Goal: Transaction & Acquisition: Purchase product/service

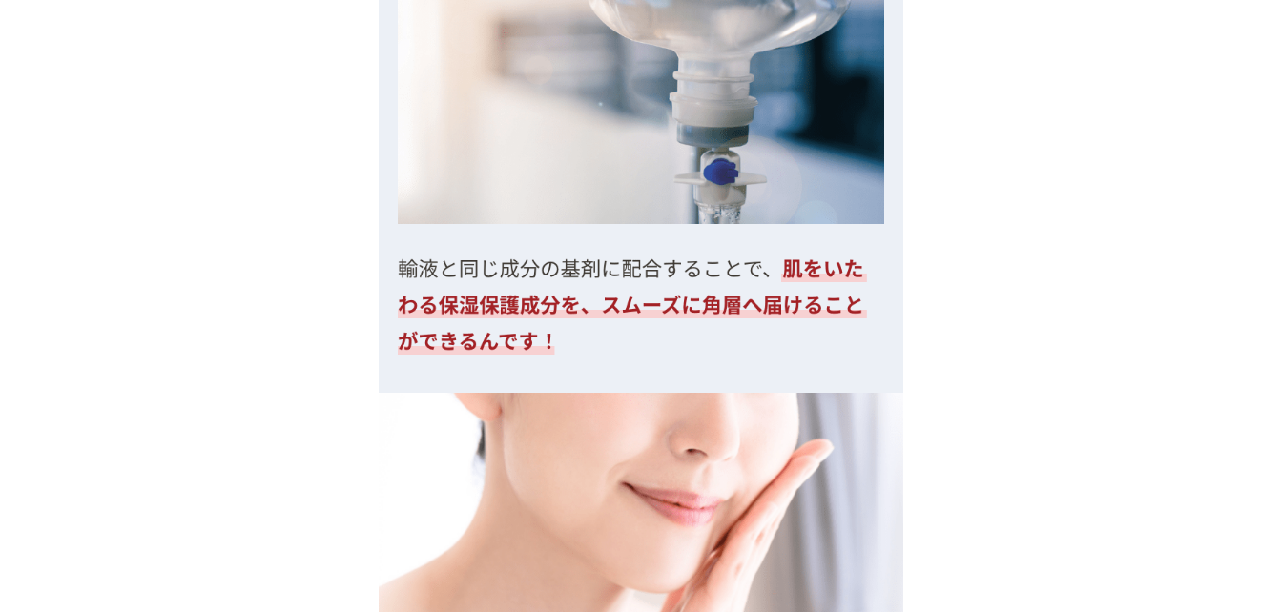
scroll to position [6230, 0]
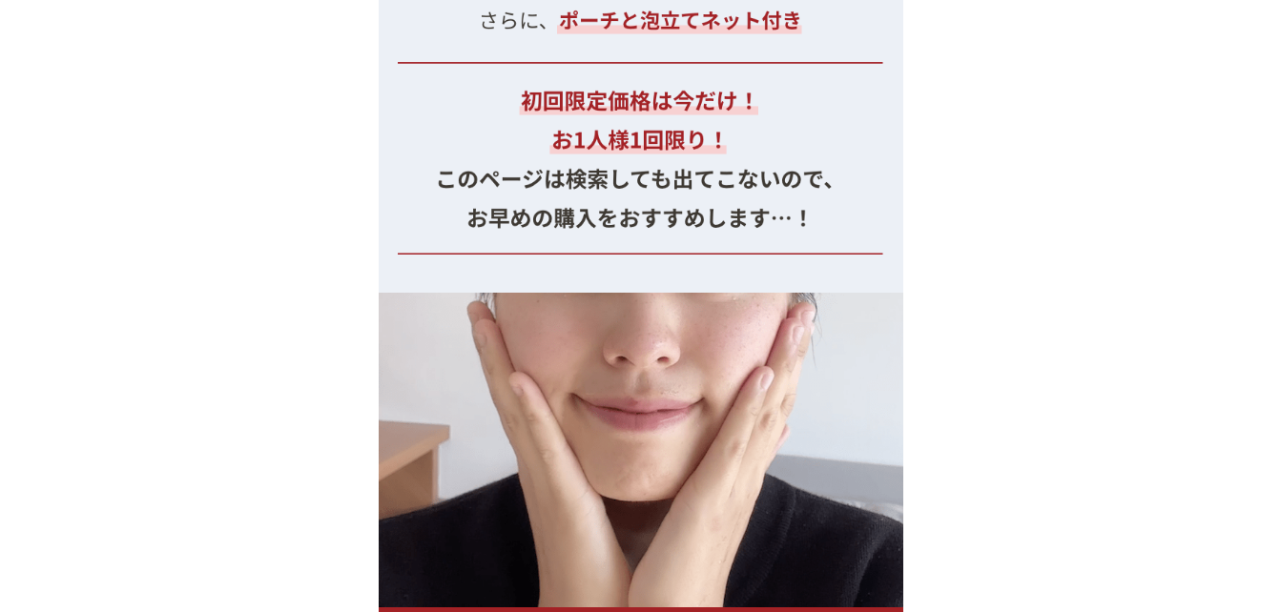
scroll to position [22253, 0]
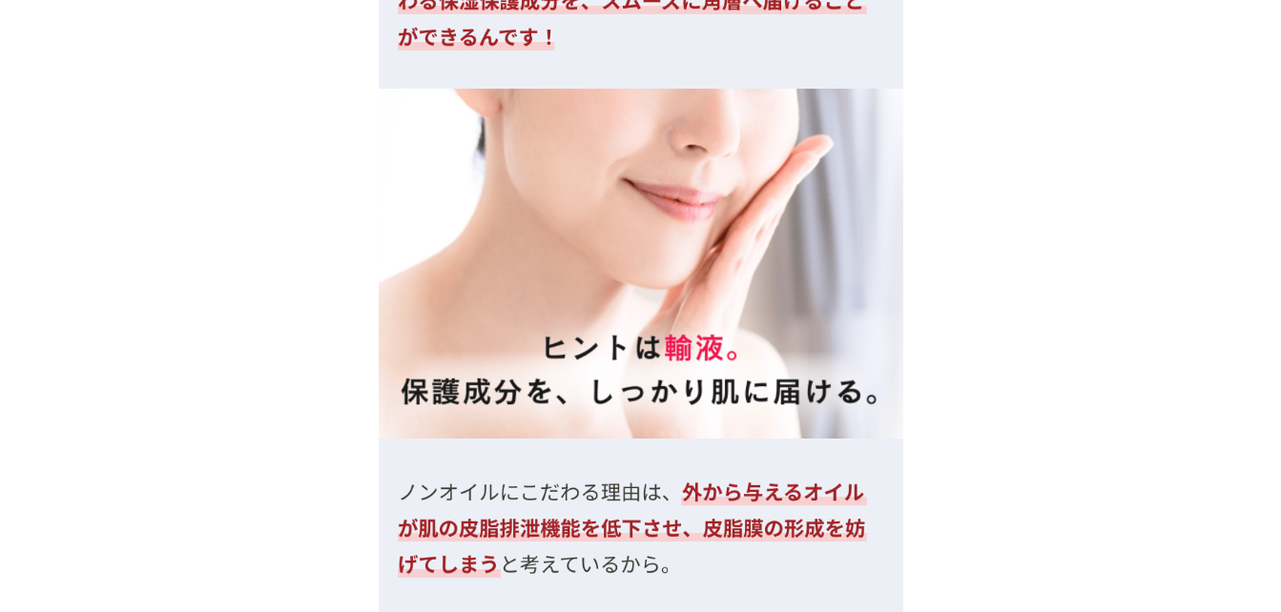
scroll to position [22253, 0]
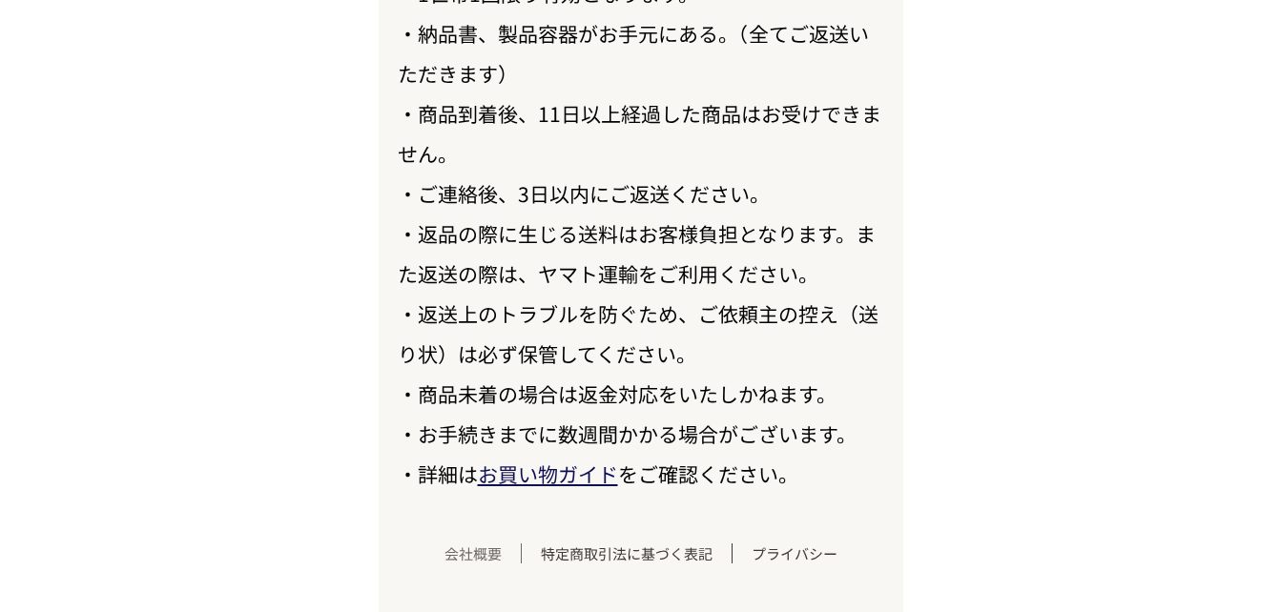
click at [474, 555] on link "会社概要" at bounding box center [473, 554] width 96 height 20
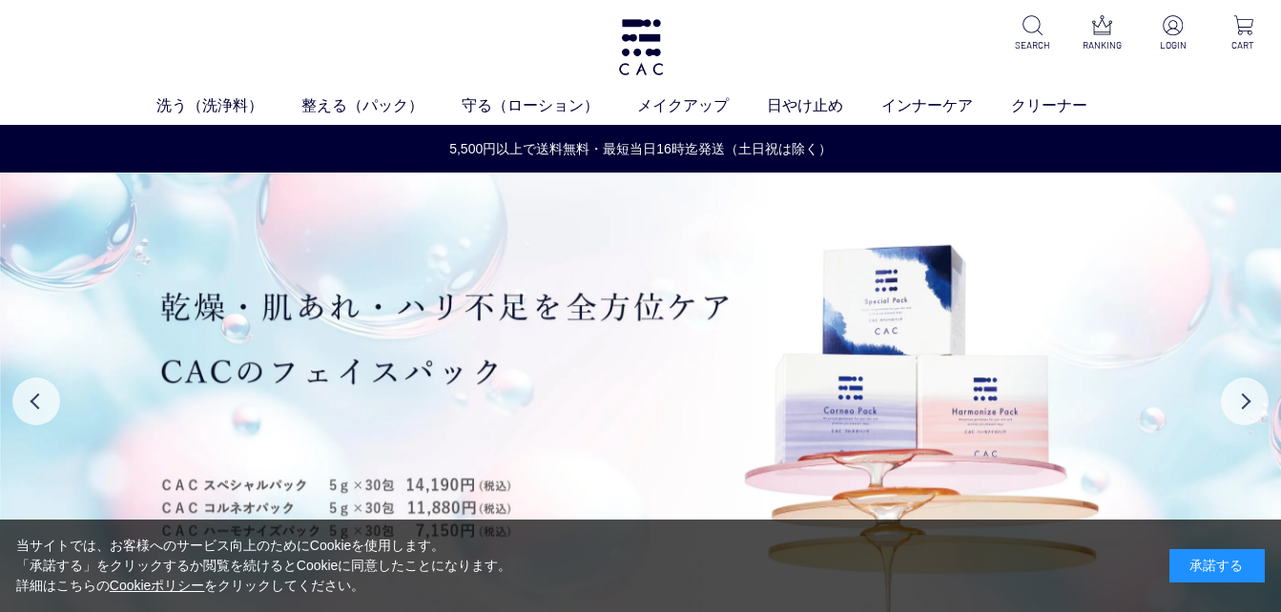
click at [1195, 561] on div "承諾する" at bounding box center [1216, 565] width 95 height 33
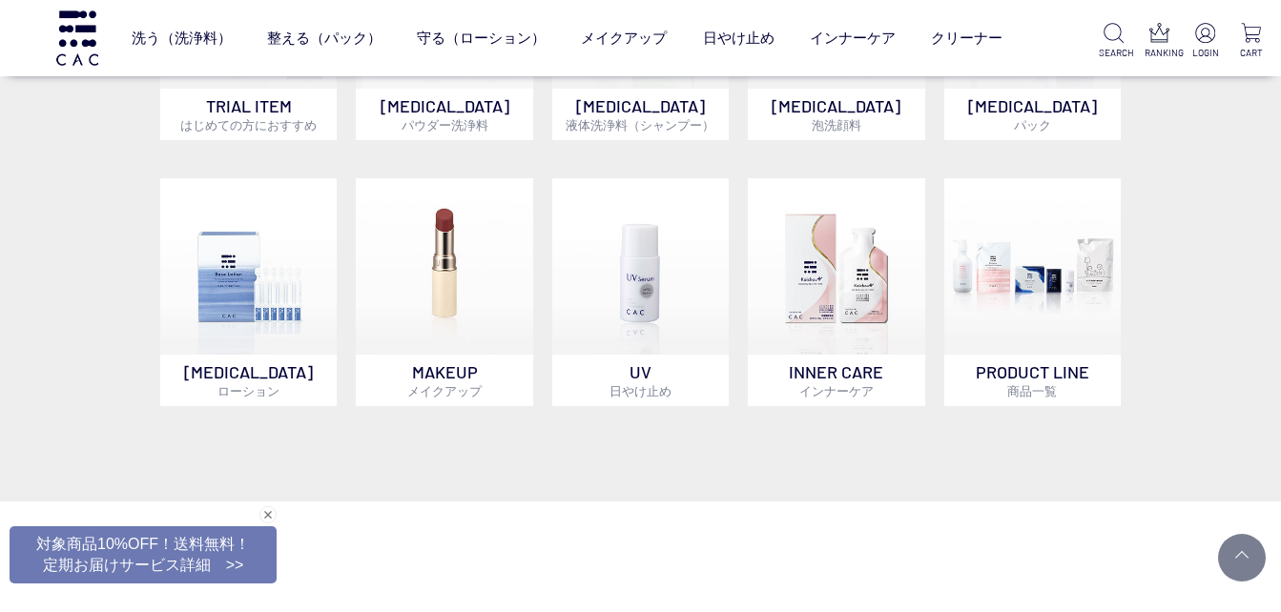
scroll to position [1431, 0]
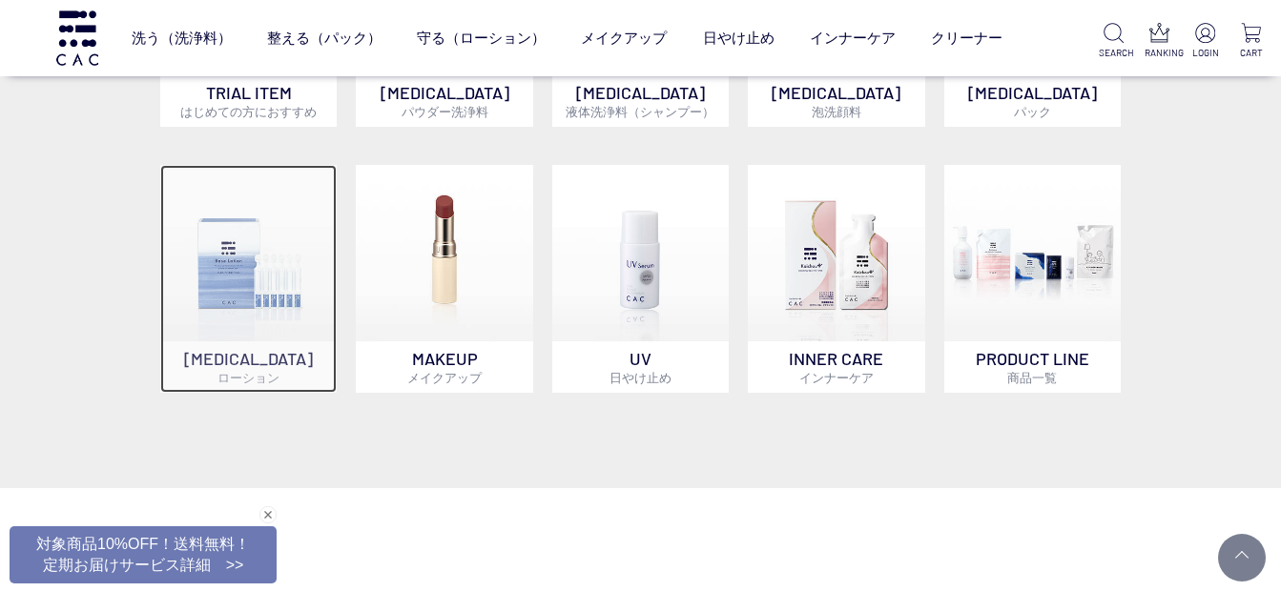
click at [228, 300] on img at bounding box center [248, 253] width 176 height 176
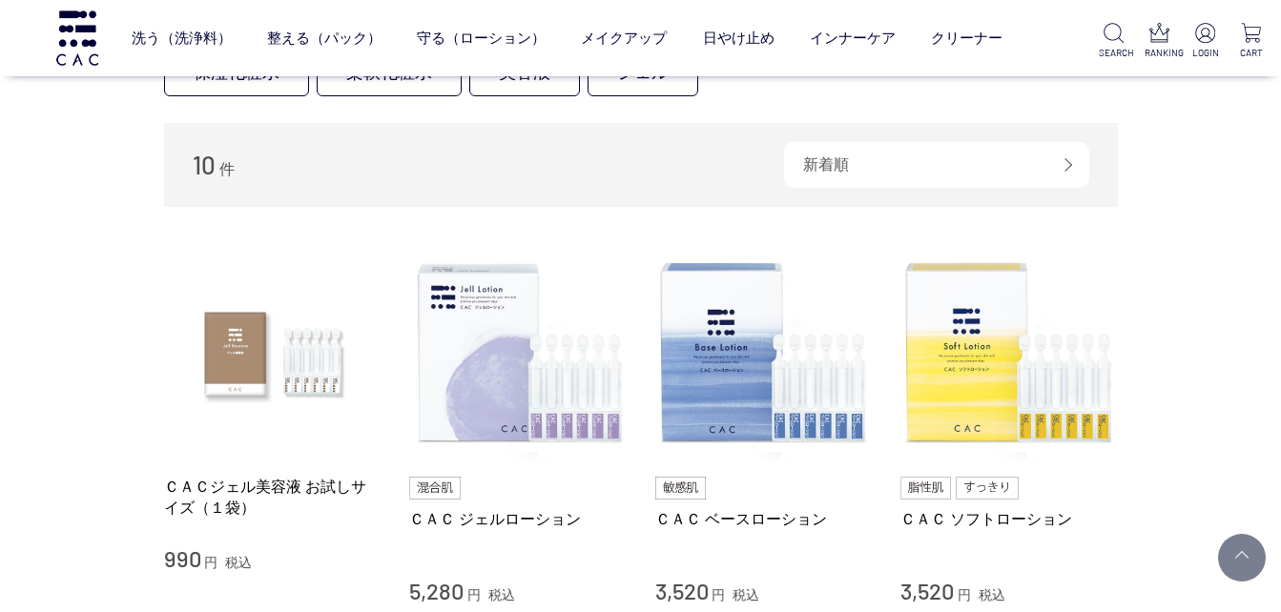
scroll to position [95, 0]
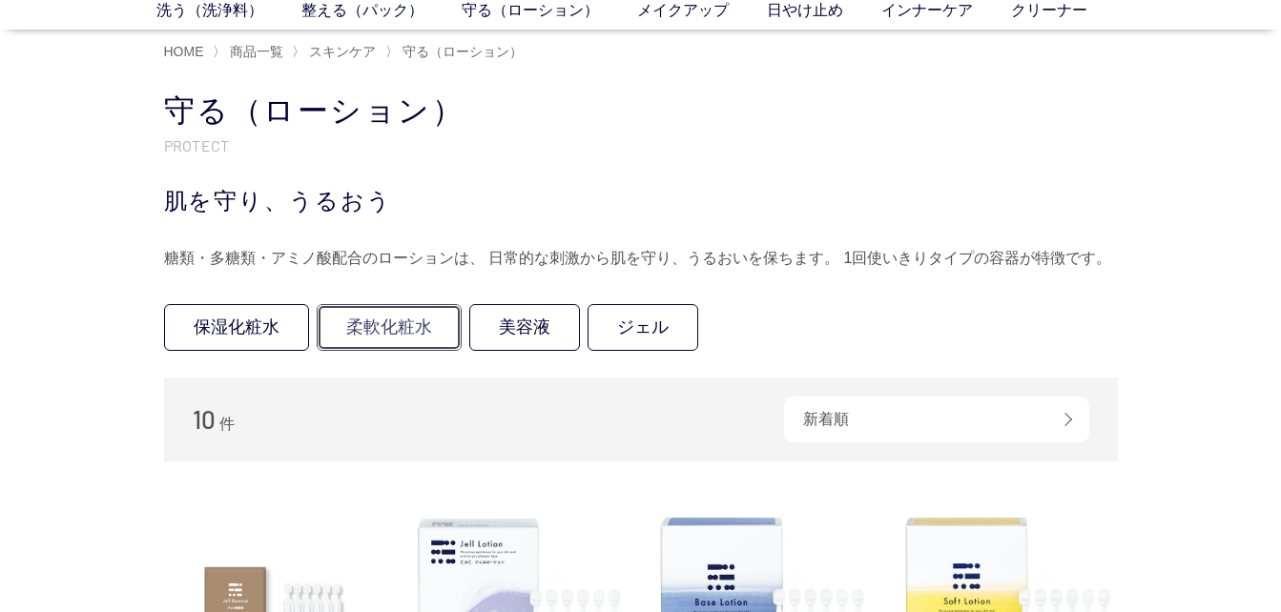
click at [392, 324] on link "柔軟化粧水" at bounding box center [389, 327] width 145 height 47
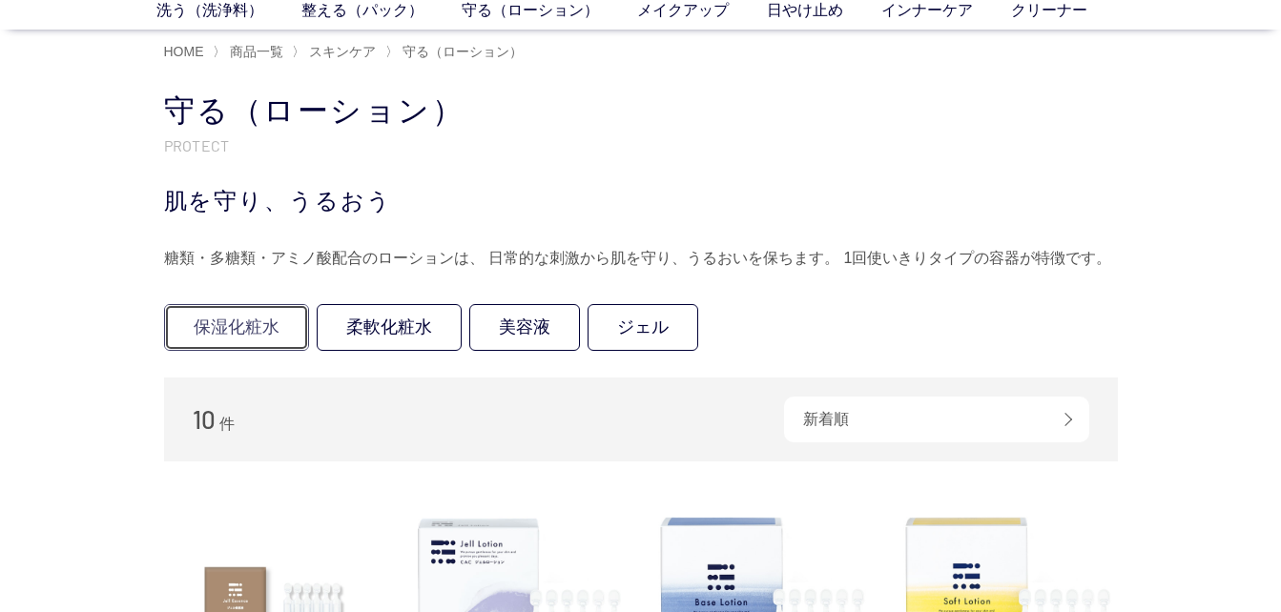
click at [245, 319] on link "保湿化粧水" at bounding box center [236, 327] width 145 height 47
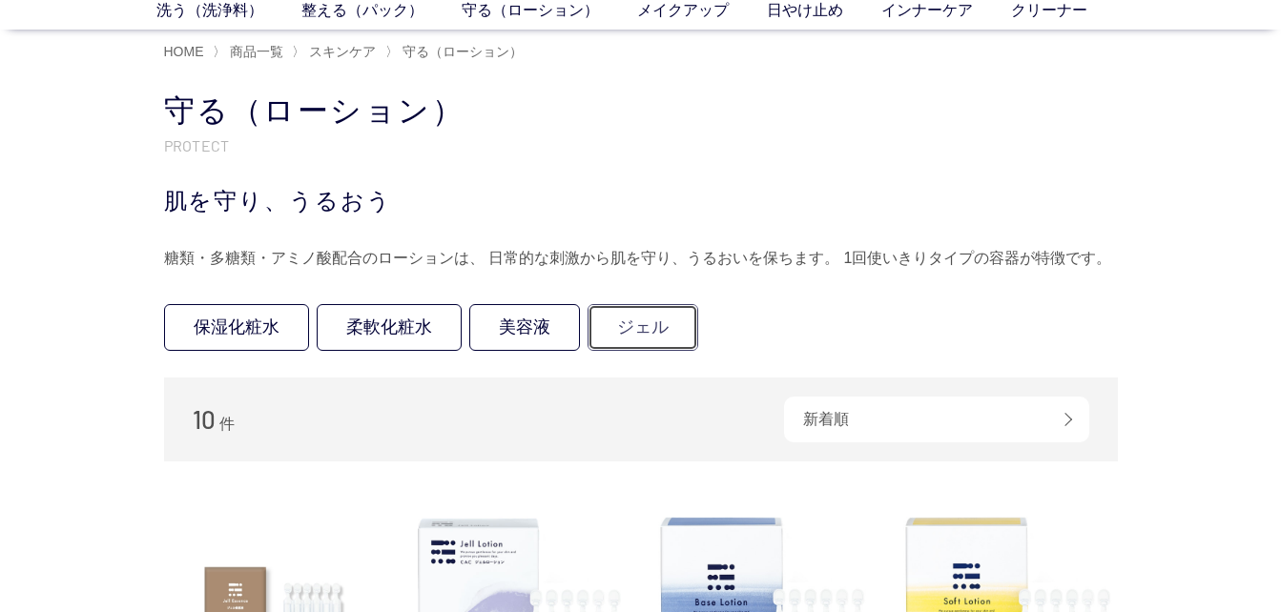
click at [657, 323] on link "ジェル" at bounding box center [643, 327] width 111 height 47
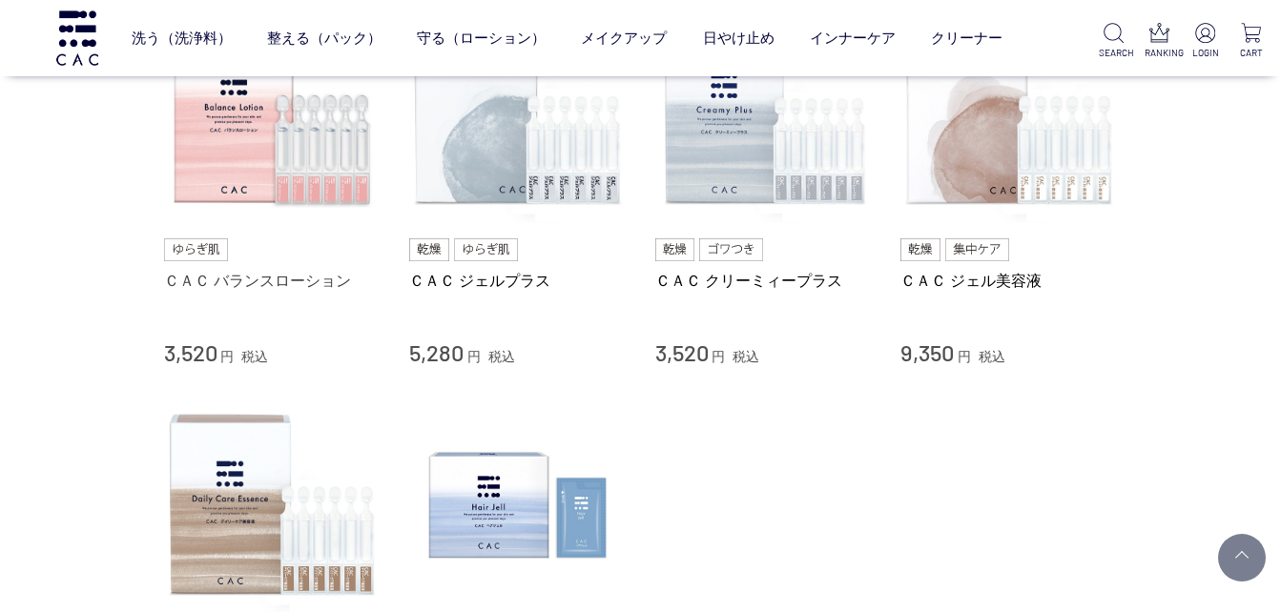
scroll to position [763, 0]
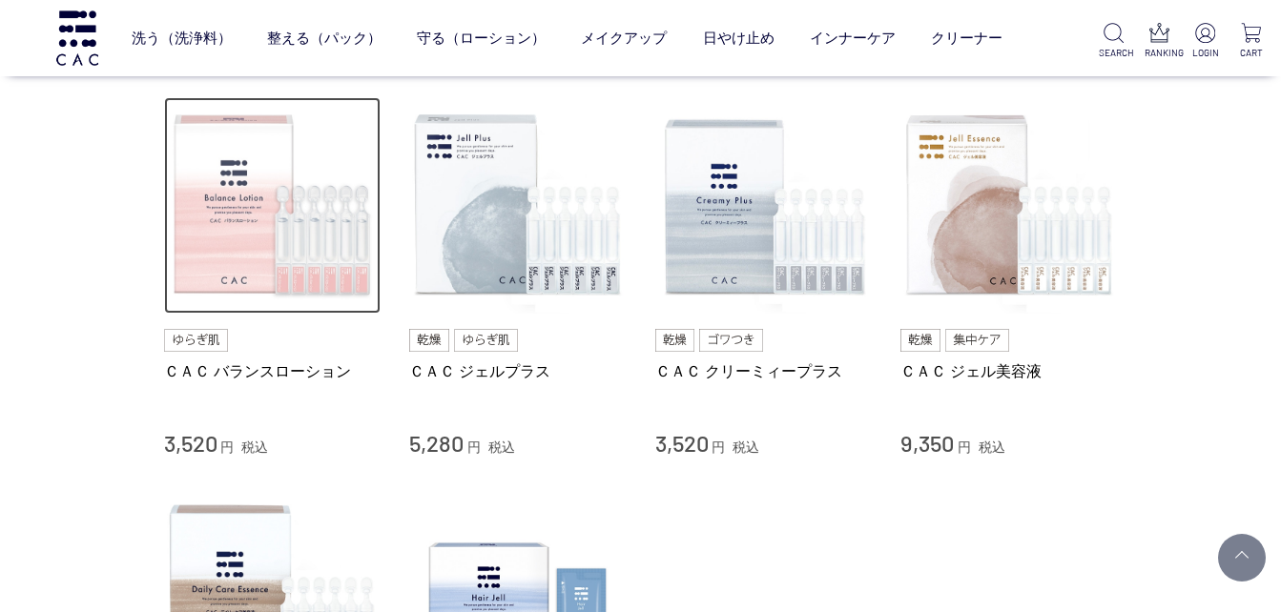
click at [268, 187] on img at bounding box center [272, 205] width 217 height 217
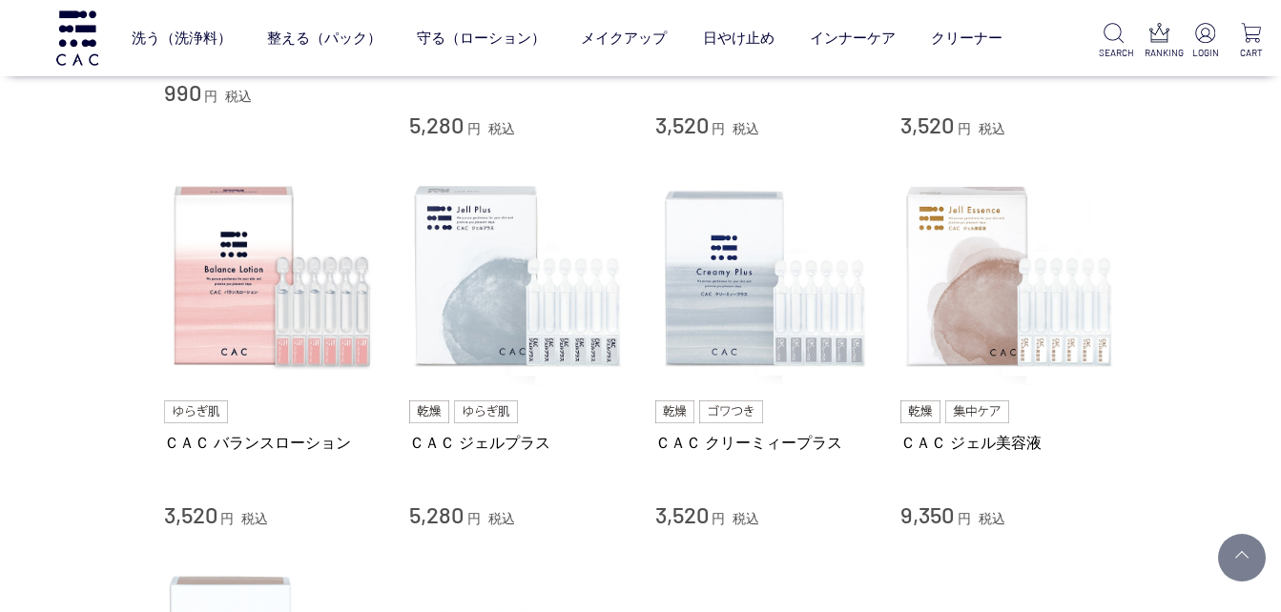
scroll to position [477, 0]
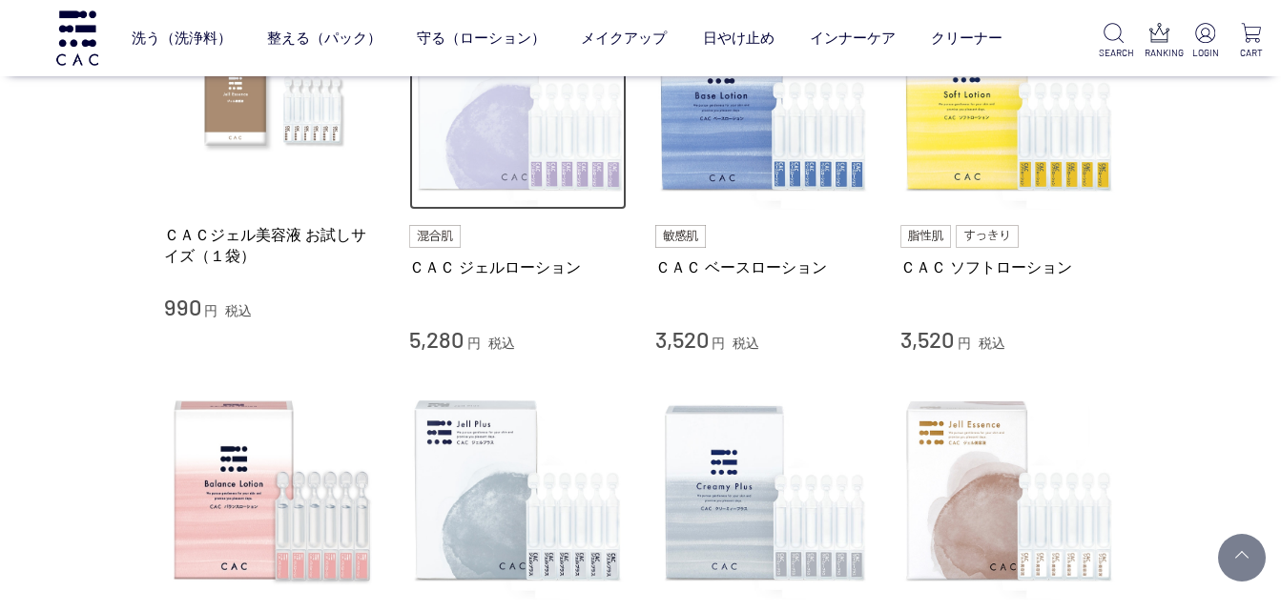
click at [510, 129] on img at bounding box center [517, 101] width 217 height 217
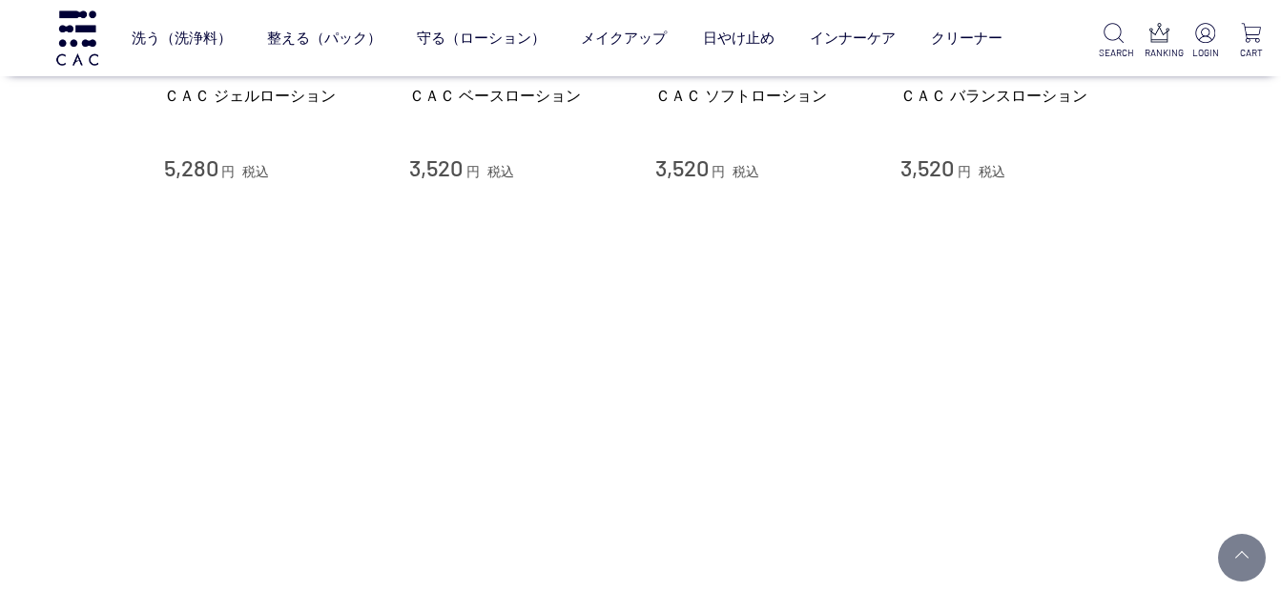
scroll to position [477, 0]
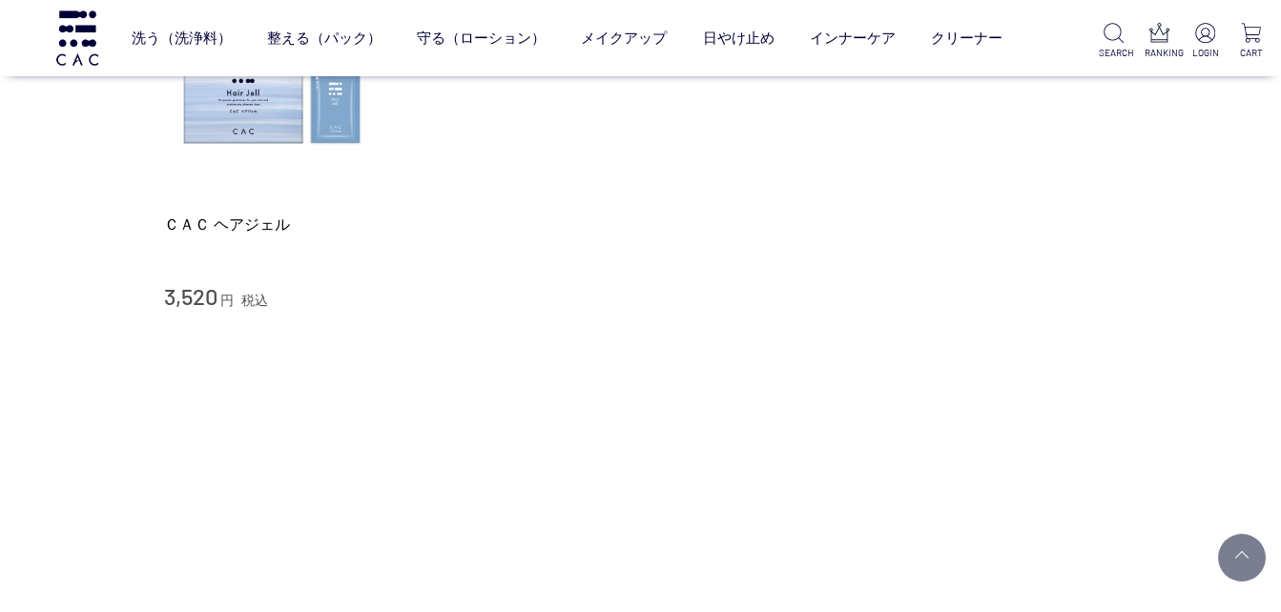
scroll to position [95, 0]
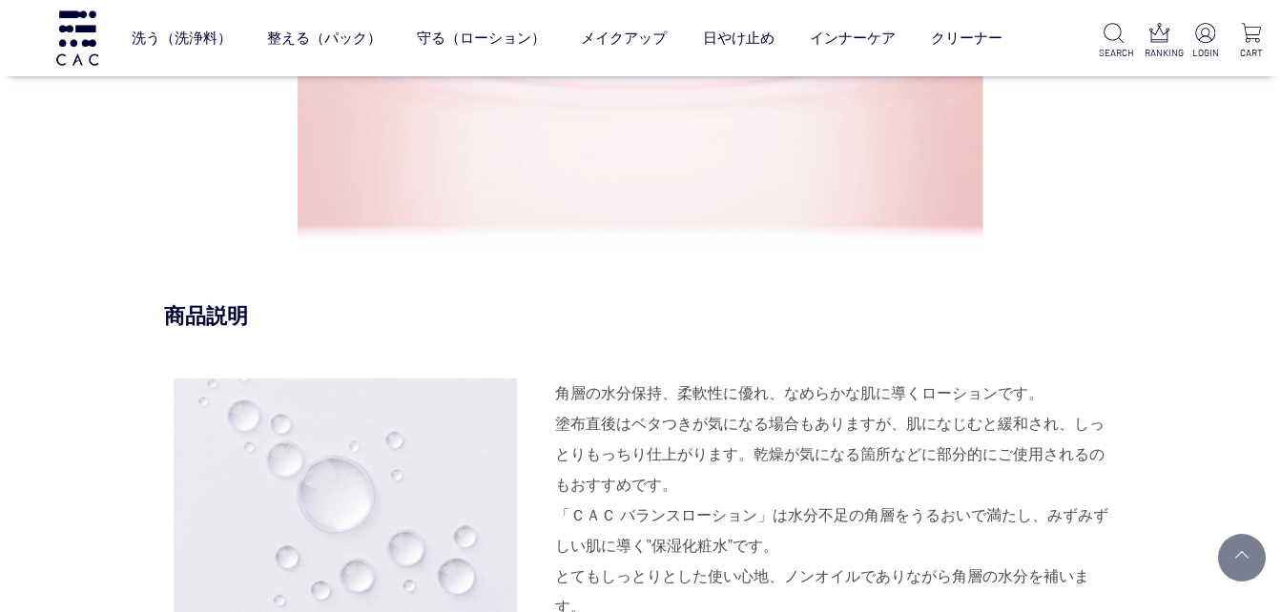
scroll to position [1750, 0]
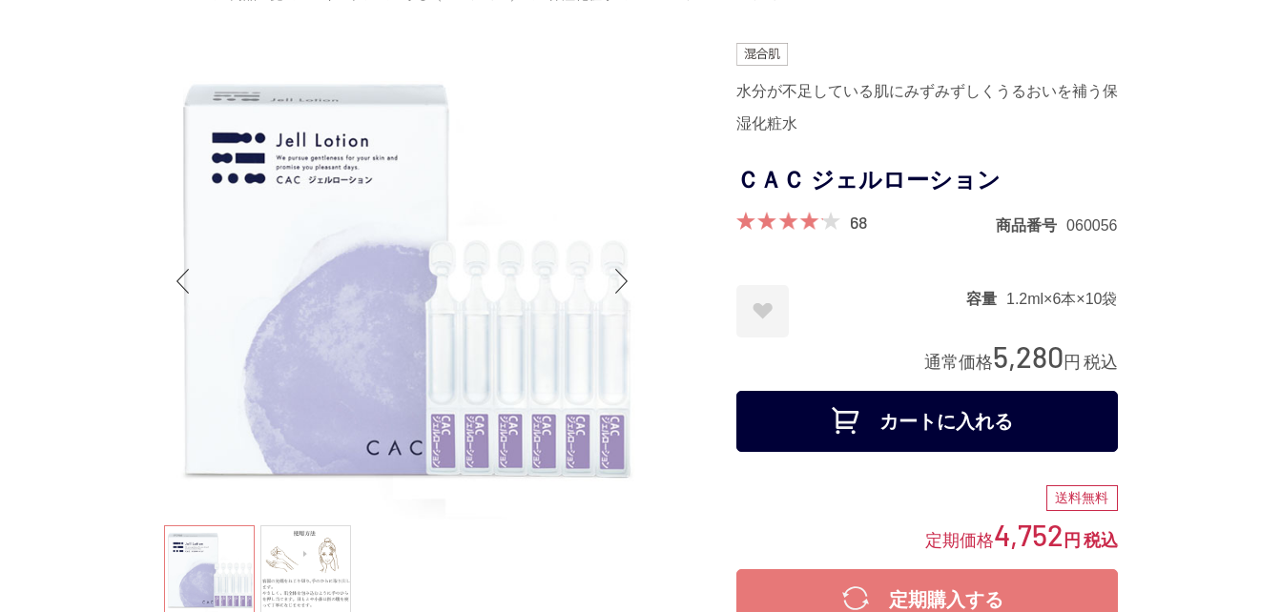
scroll to position [191, 0]
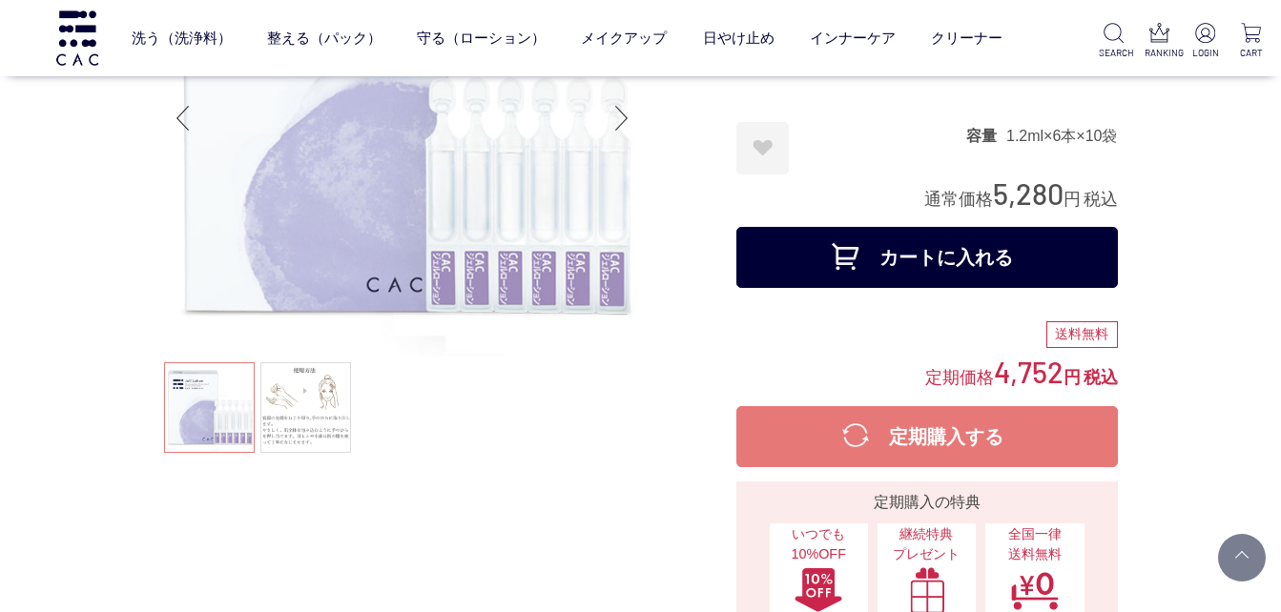
click at [839, 246] on button "カートに入れる" at bounding box center [927, 257] width 382 height 61
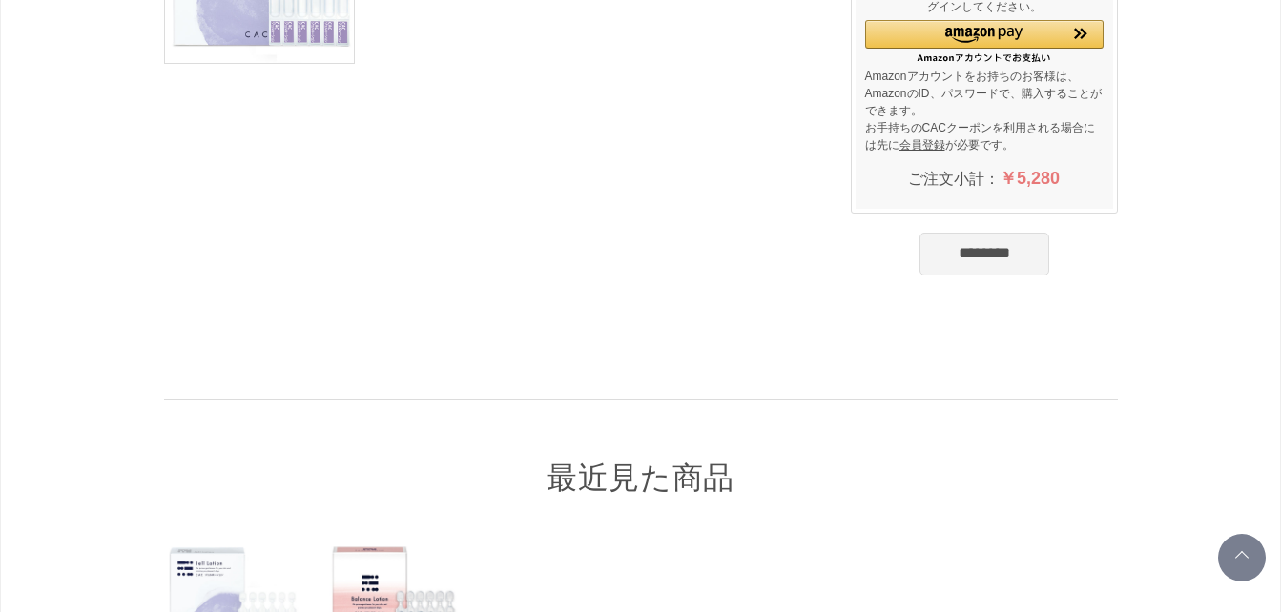
scroll to position [382, 0]
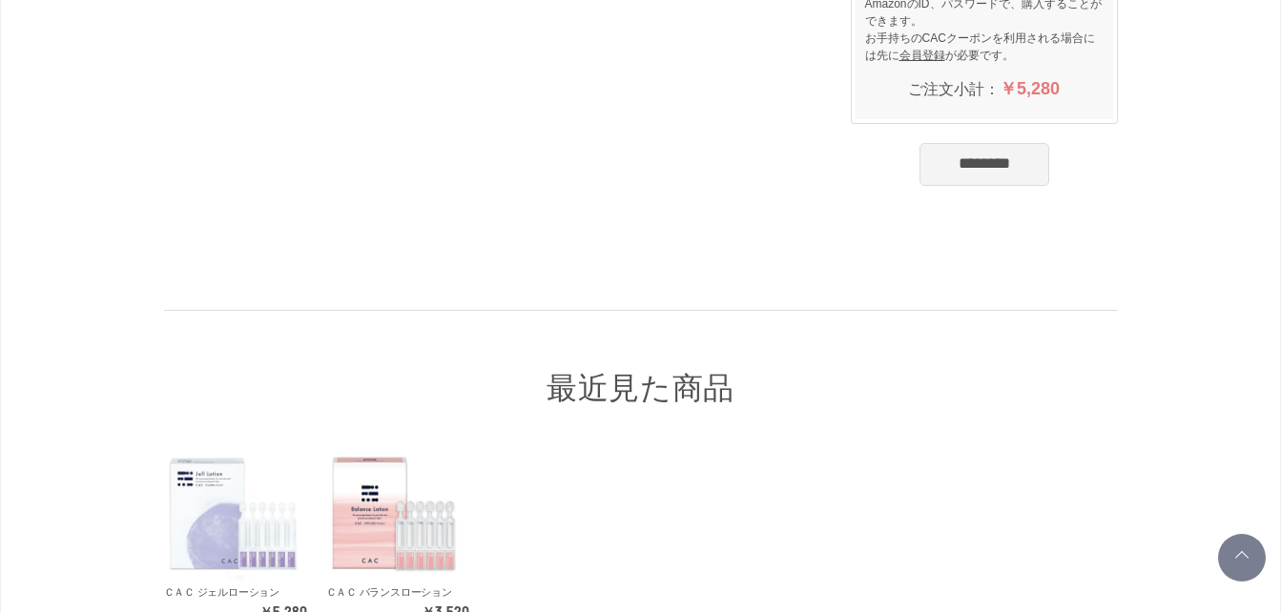
click at [952, 162] on input "********" at bounding box center [985, 164] width 130 height 42
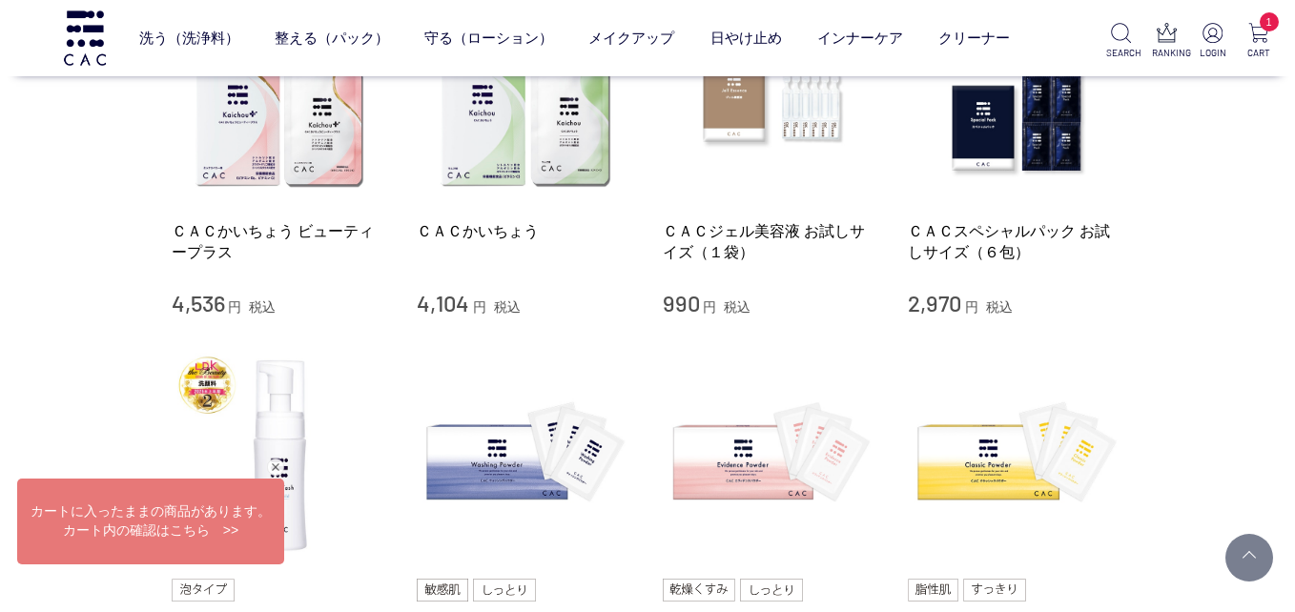
scroll to position [668, 0]
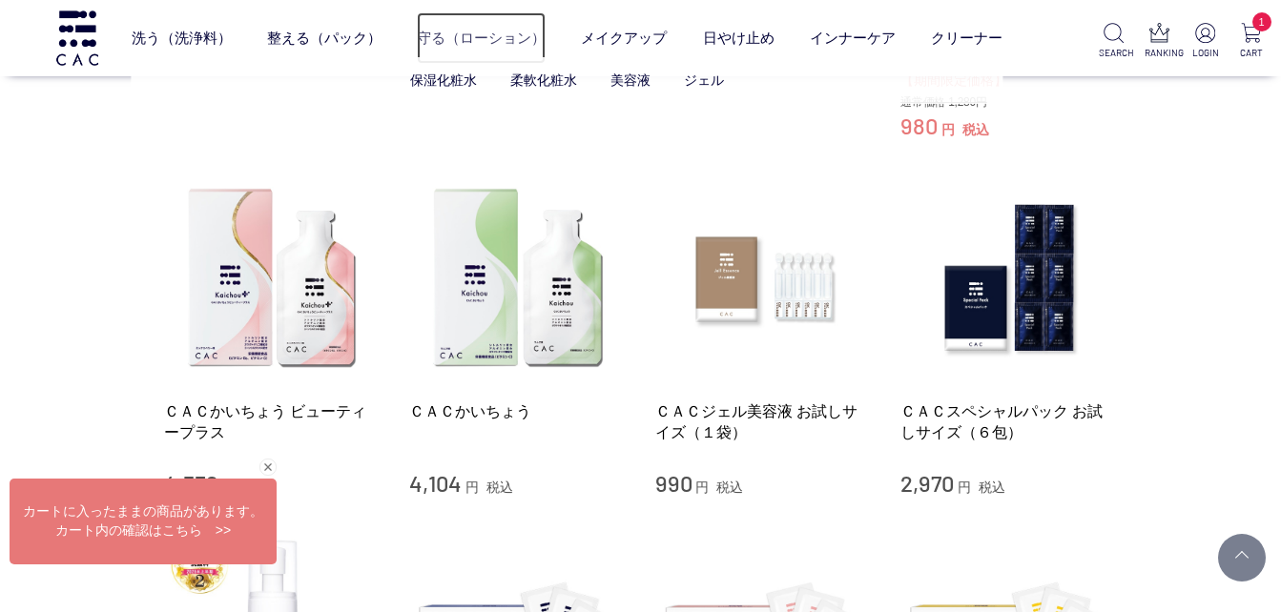
click at [492, 34] on link "守る（ローション）" at bounding box center [481, 37] width 129 height 51
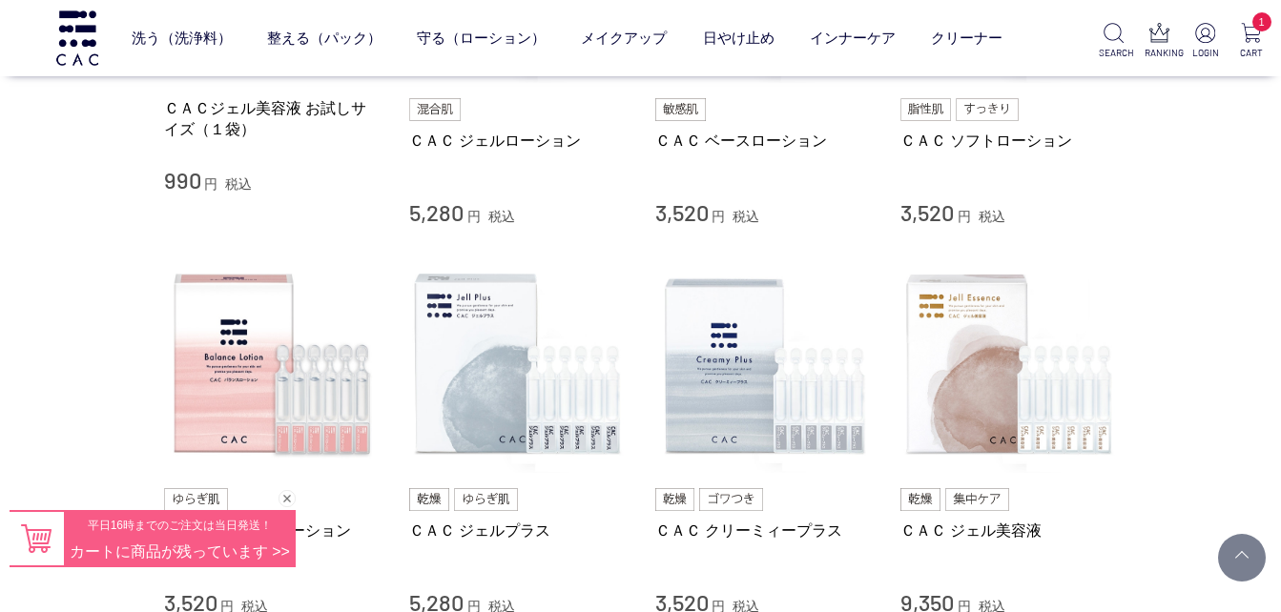
scroll to position [668, 0]
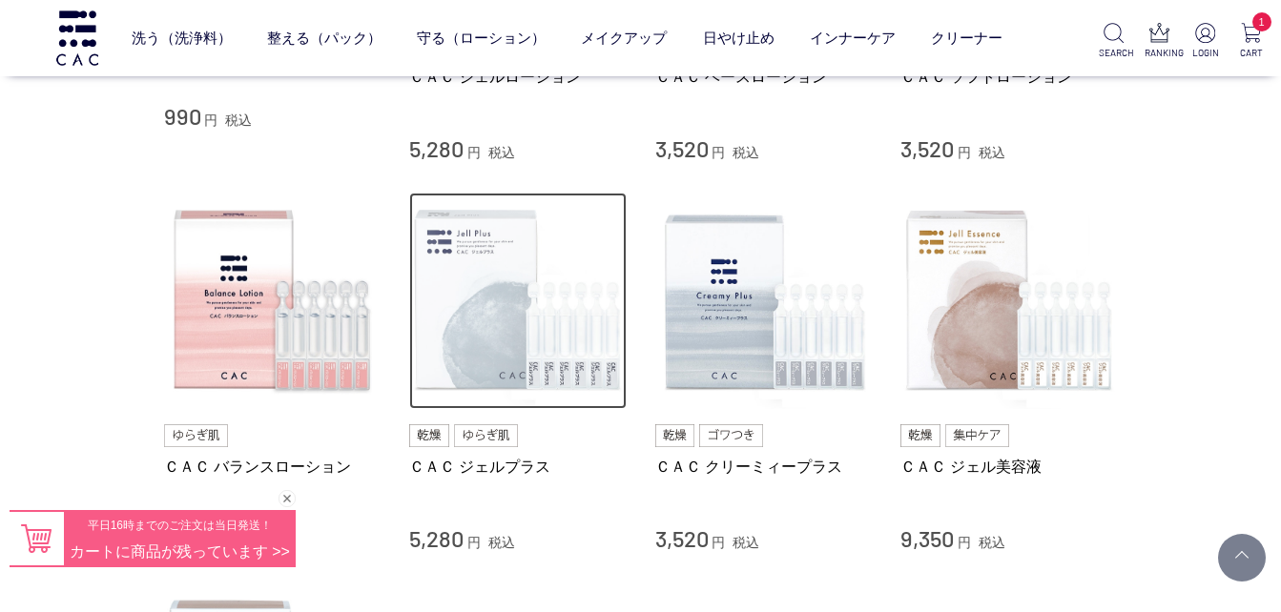
click at [518, 344] on img at bounding box center [517, 301] width 217 height 217
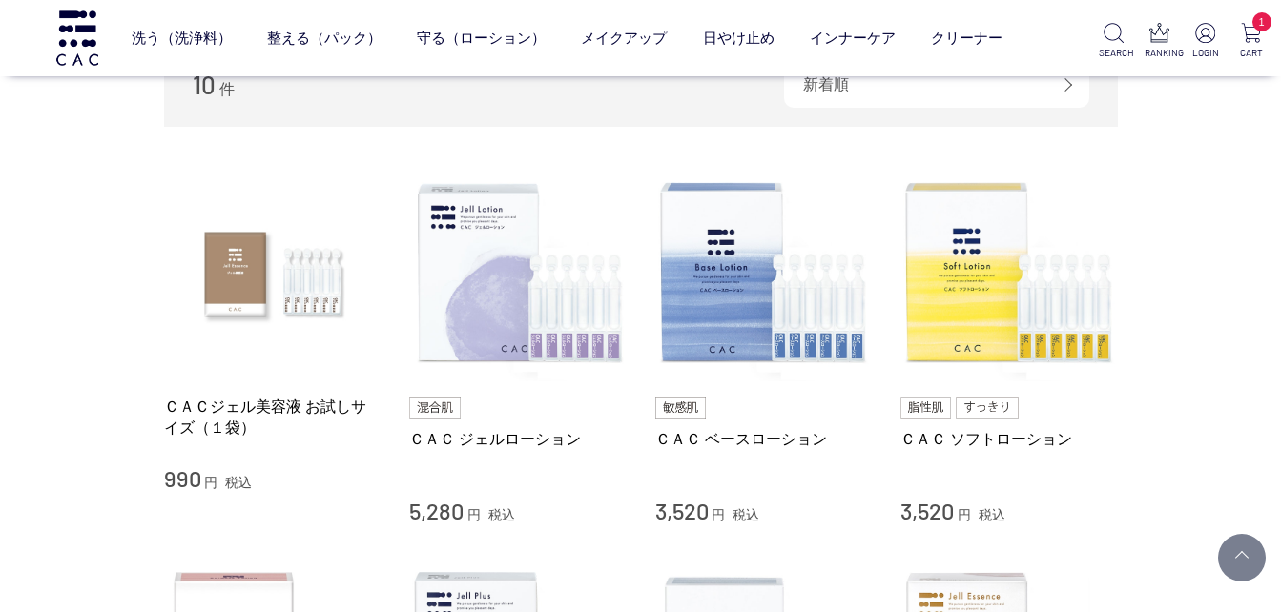
scroll to position [286, 0]
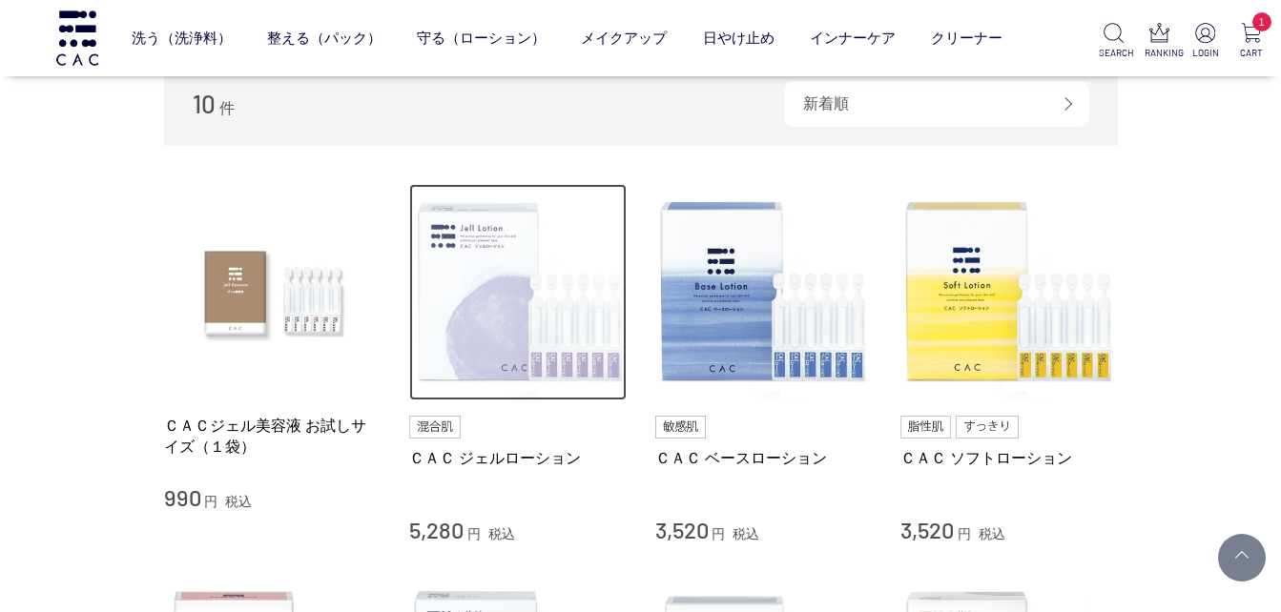
click at [506, 323] on img at bounding box center [517, 292] width 217 height 217
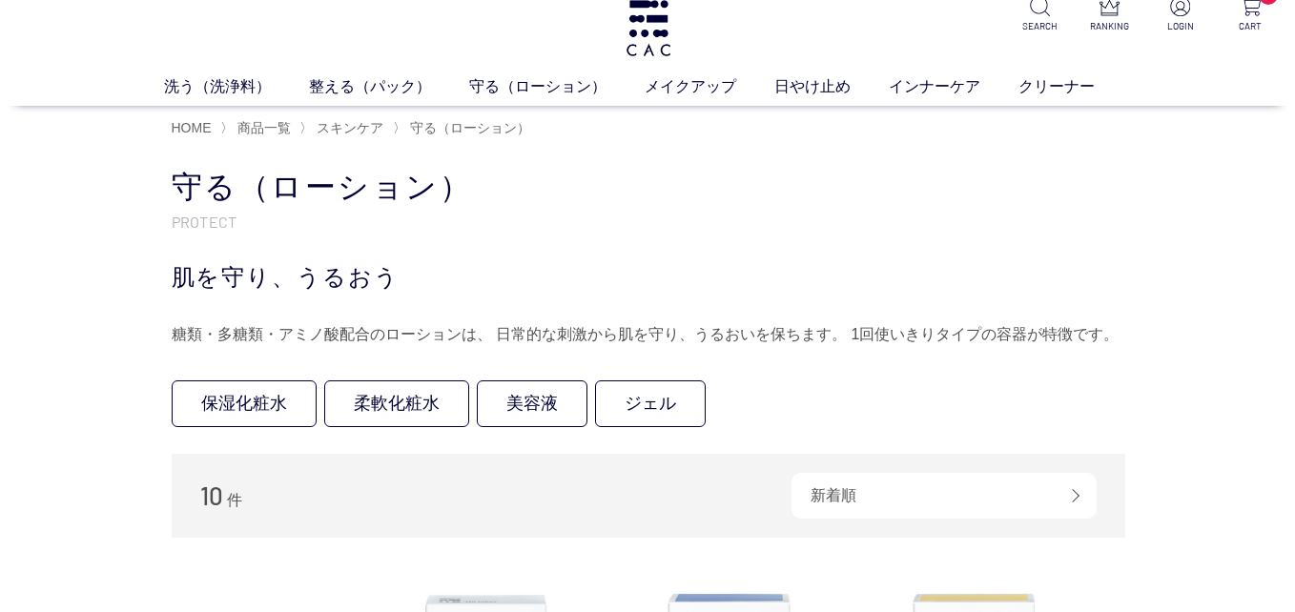
scroll to position [0, 0]
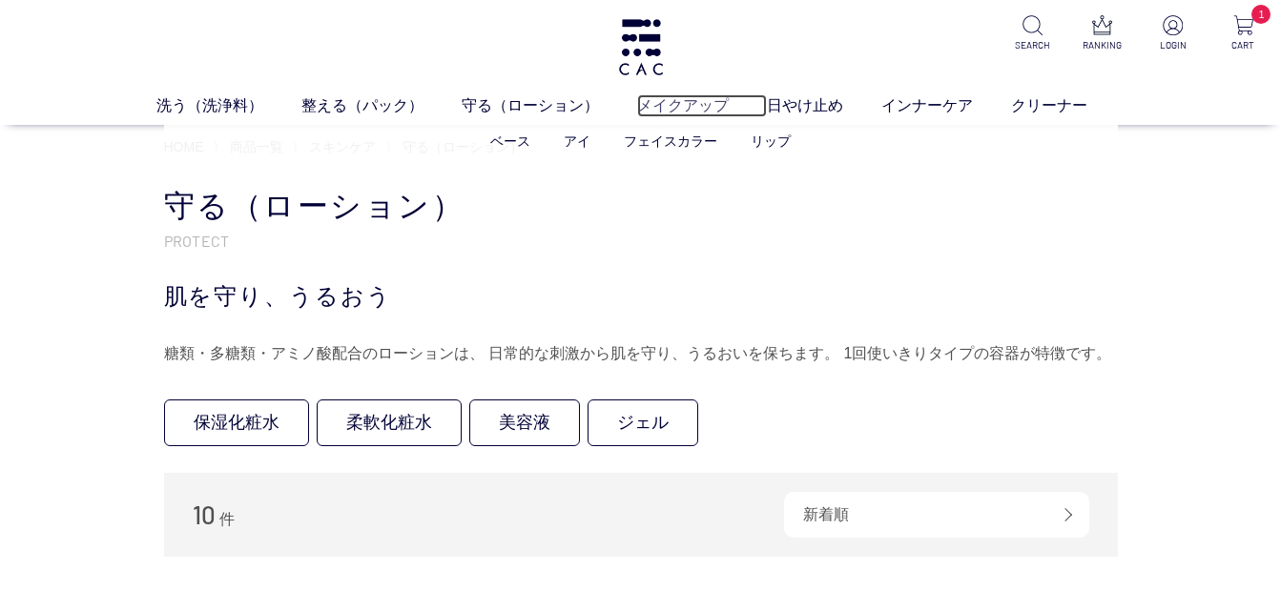
click at [670, 100] on link "メイクアップ" at bounding box center [702, 105] width 130 height 23
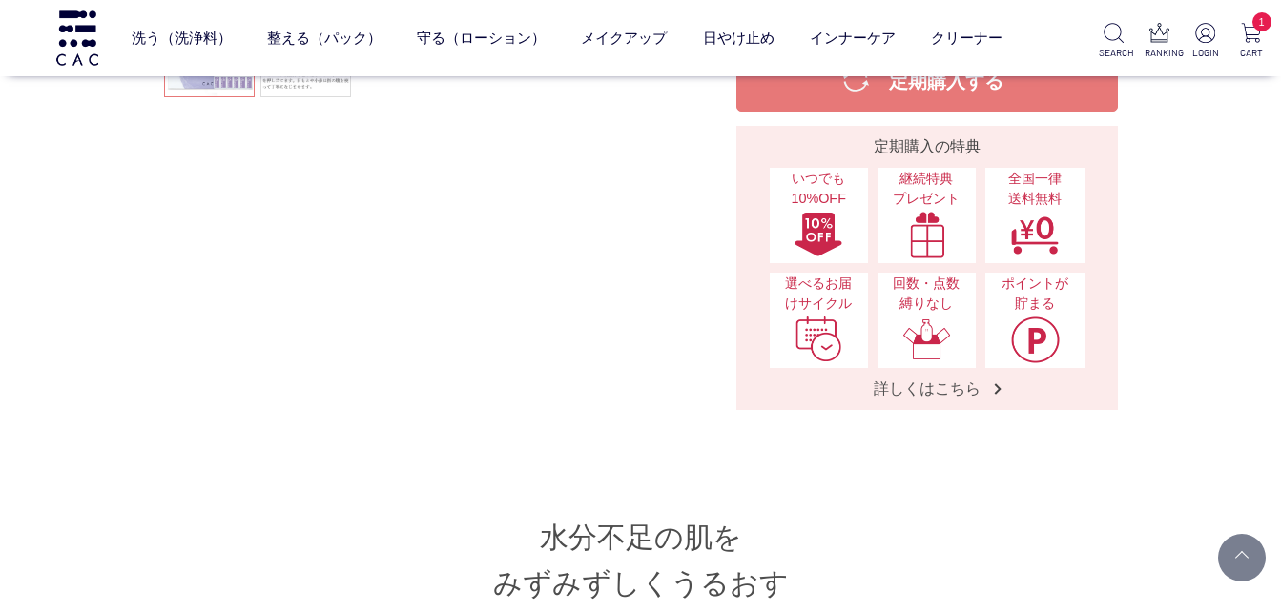
scroll to position [763, 0]
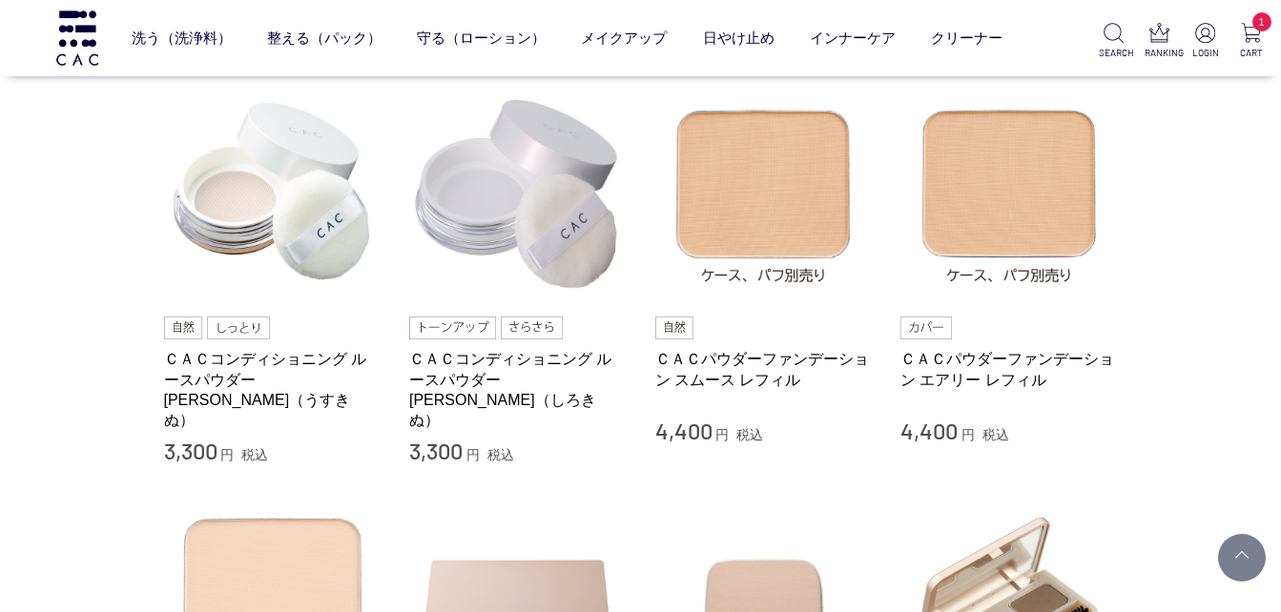
scroll to position [382, 0]
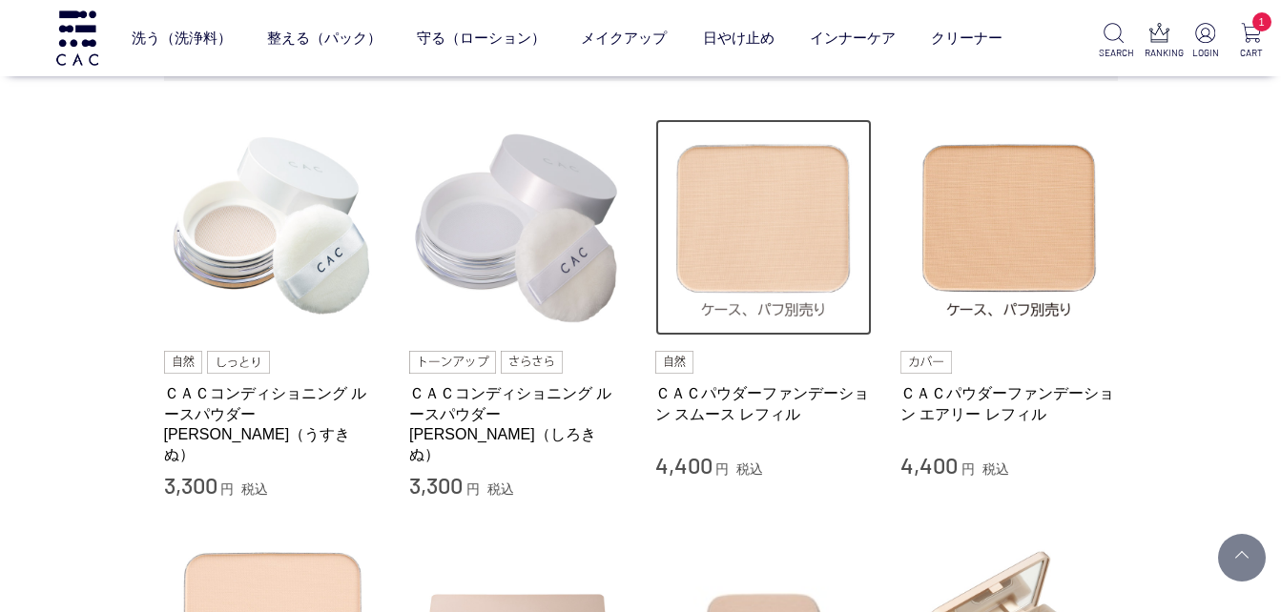
click at [821, 285] on img at bounding box center [763, 227] width 217 height 217
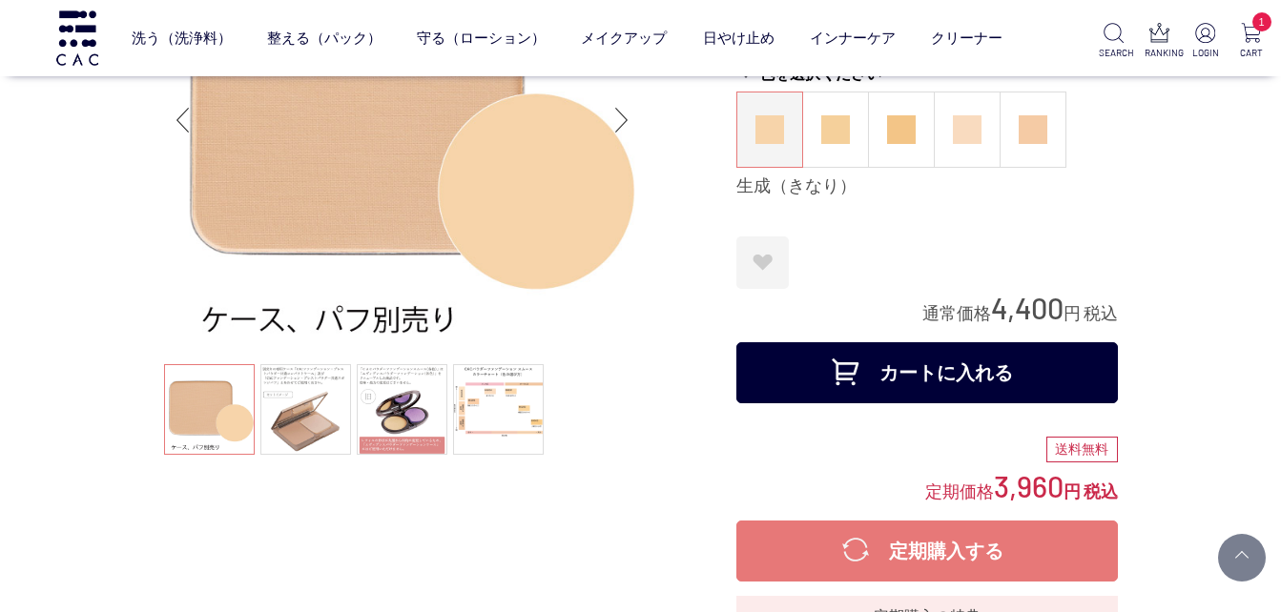
scroll to position [191, 0]
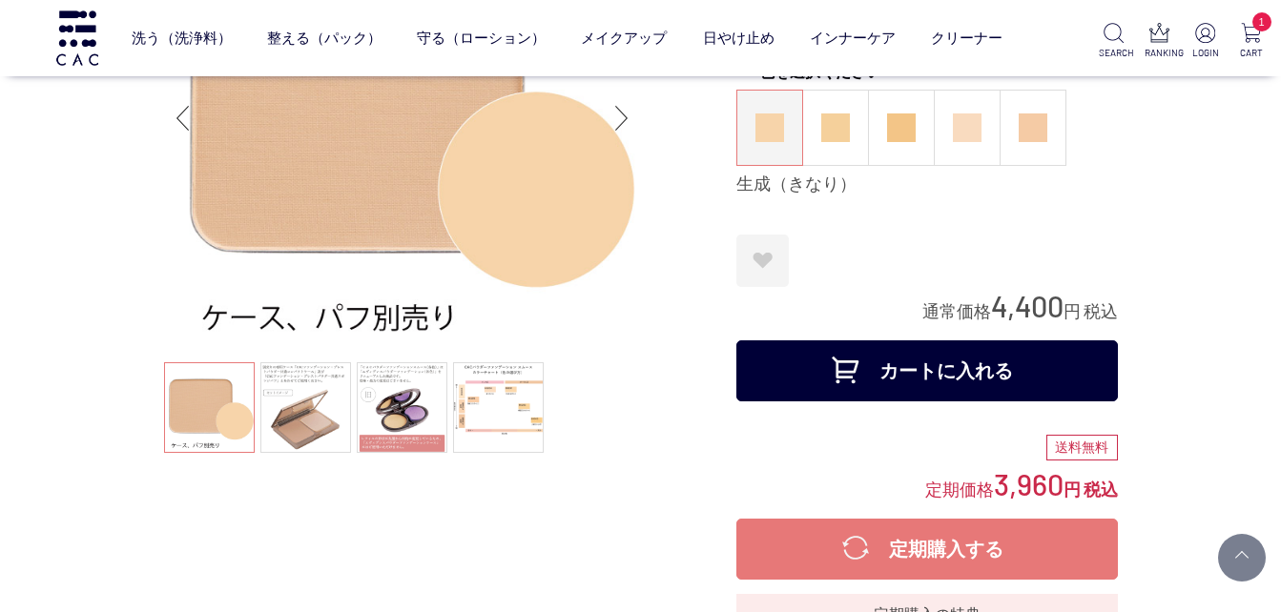
click at [958, 368] on button "カートに入れる" at bounding box center [927, 371] width 382 height 61
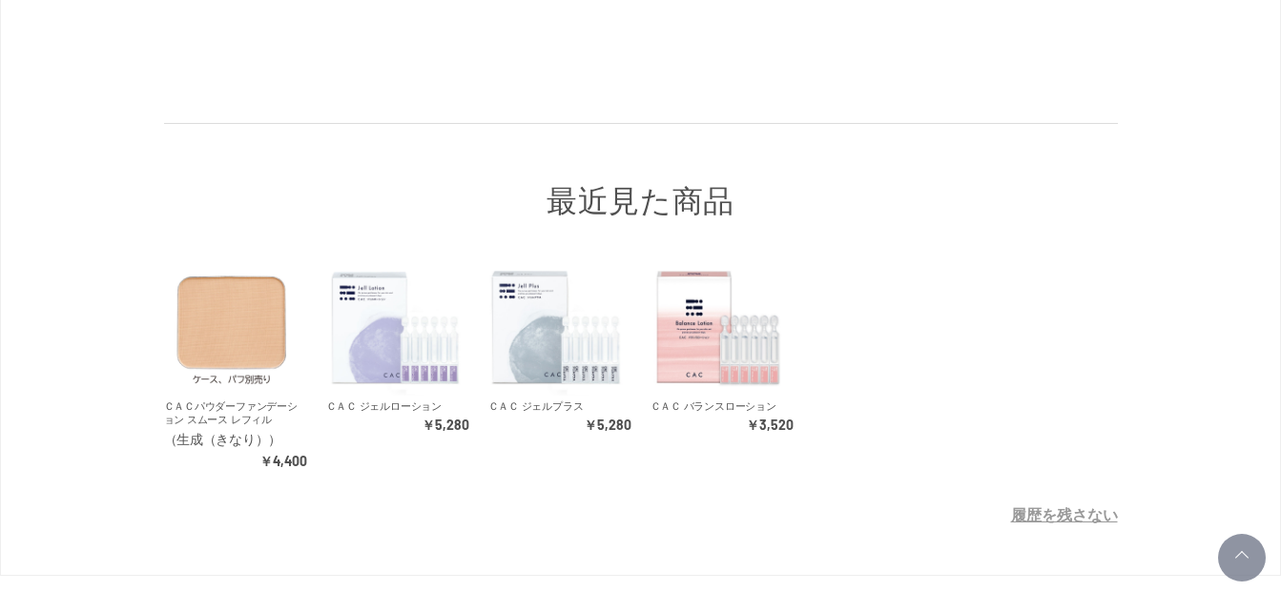
scroll to position [258, 0]
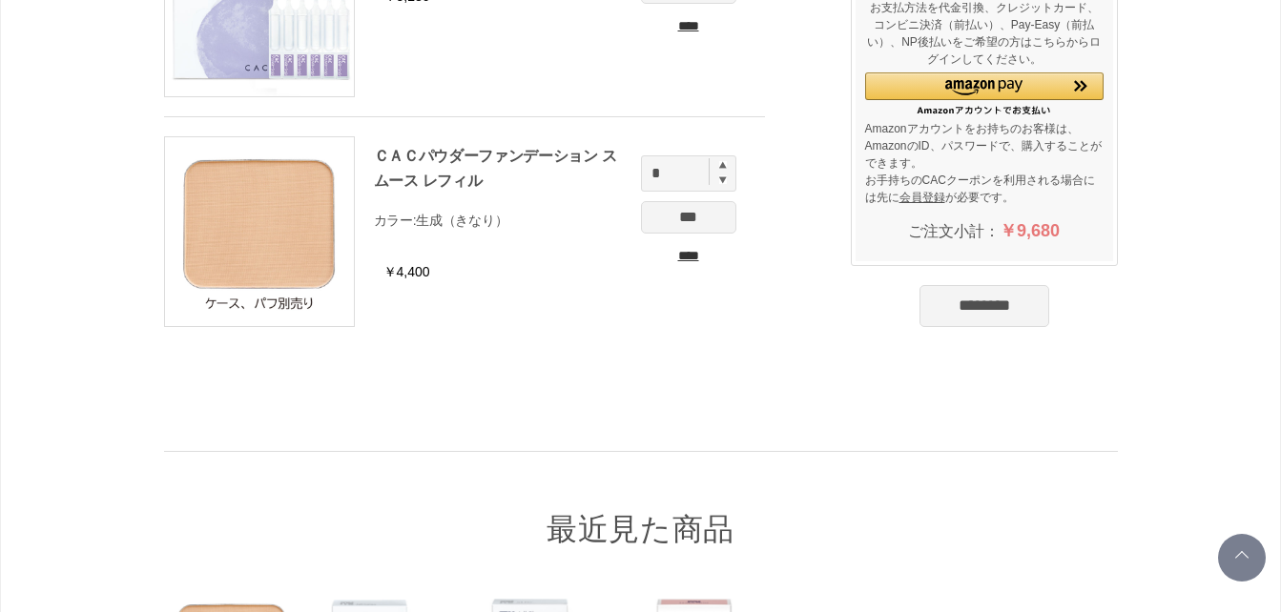
click at [1016, 311] on input "********" at bounding box center [985, 306] width 130 height 42
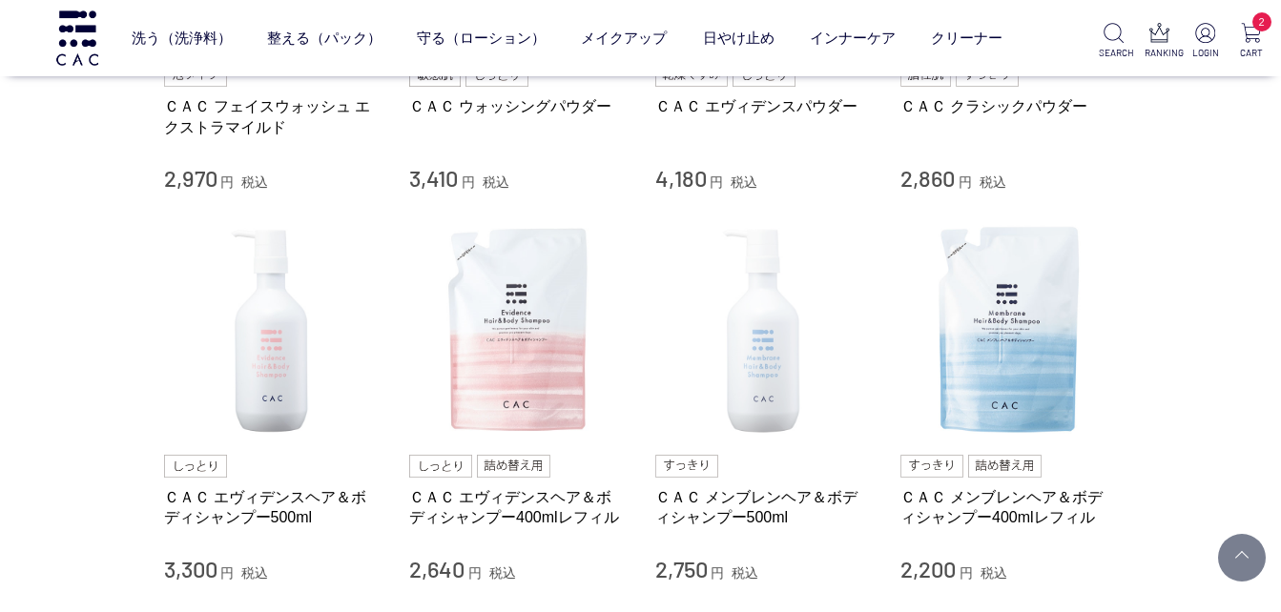
scroll to position [1431, 0]
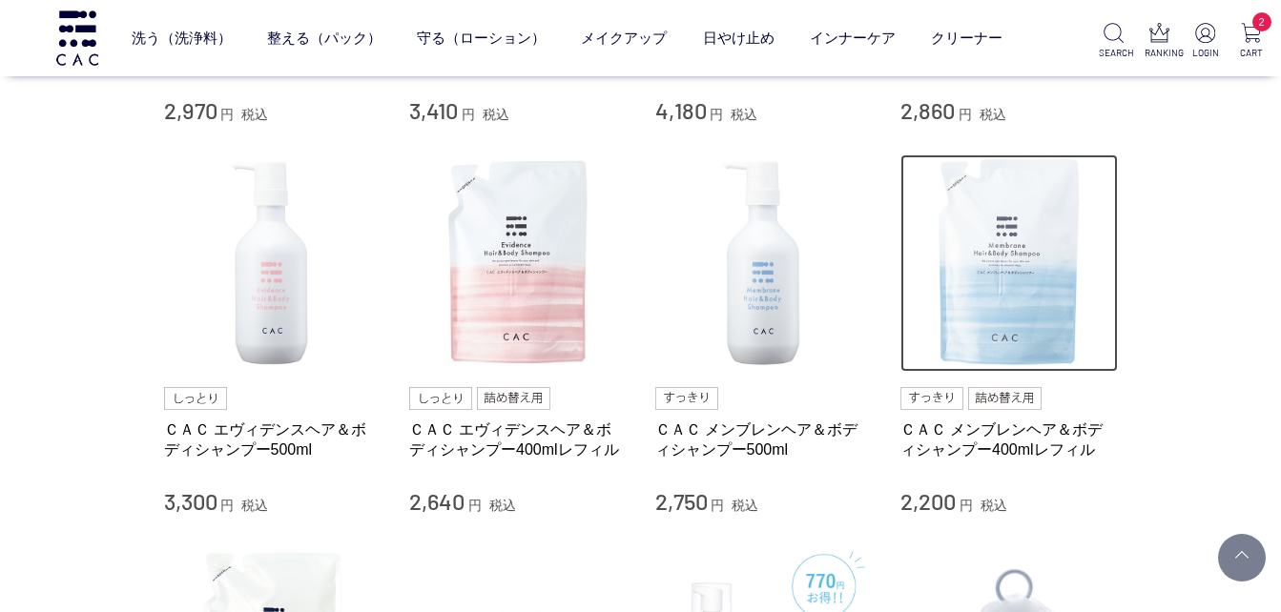
click at [1028, 313] on img at bounding box center [1008, 263] width 217 height 217
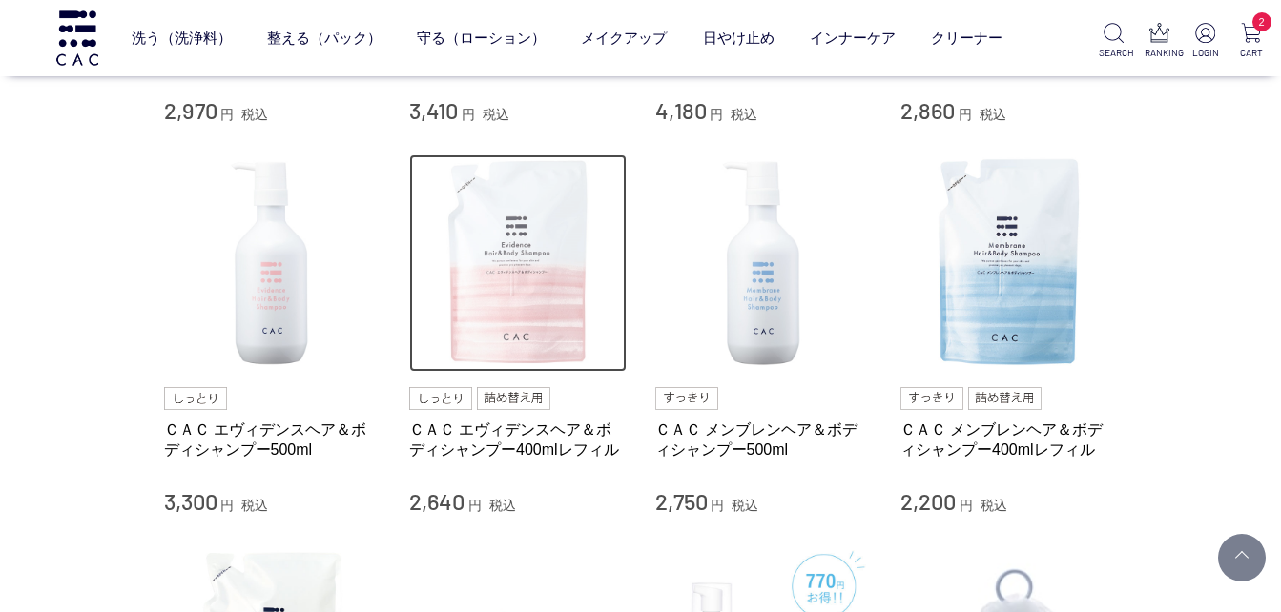
click at [539, 305] on img at bounding box center [517, 263] width 217 height 217
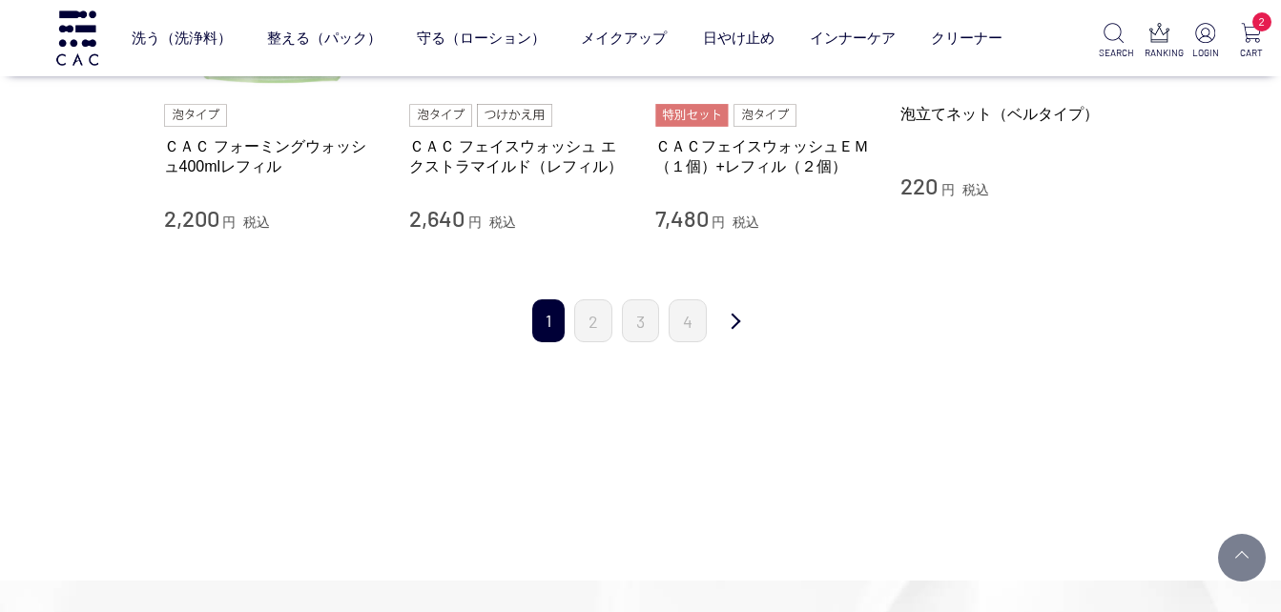
scroll to position [1908, 0]
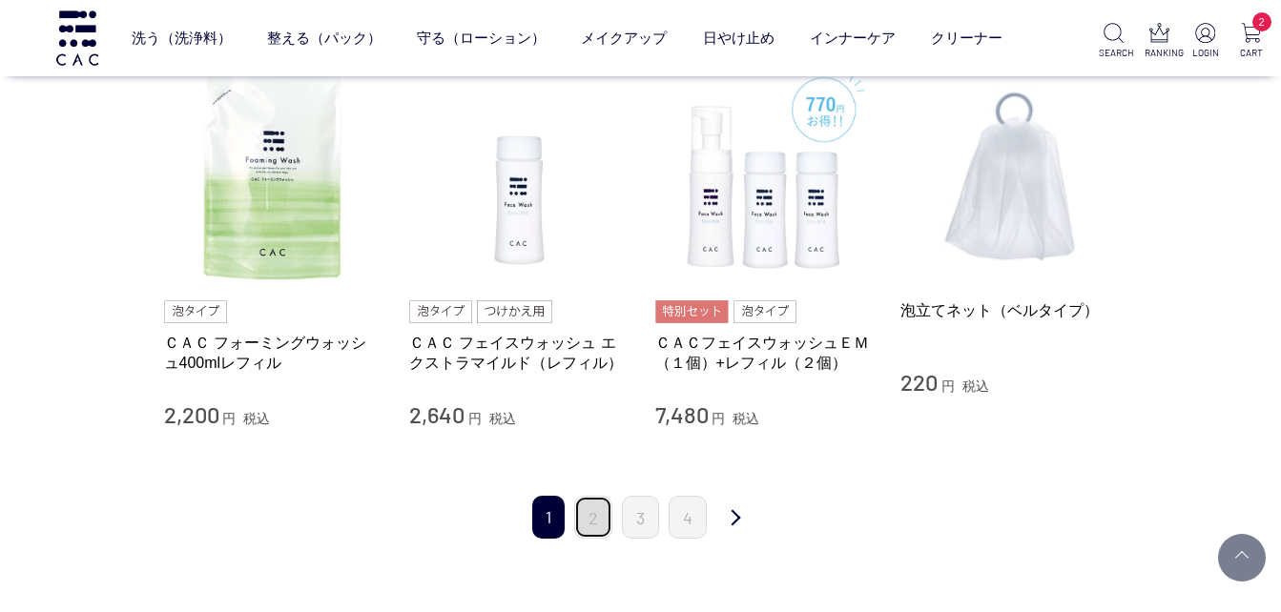
click at [596, 512] on link "2" at bounding box center [593, 517] width 38 height 43
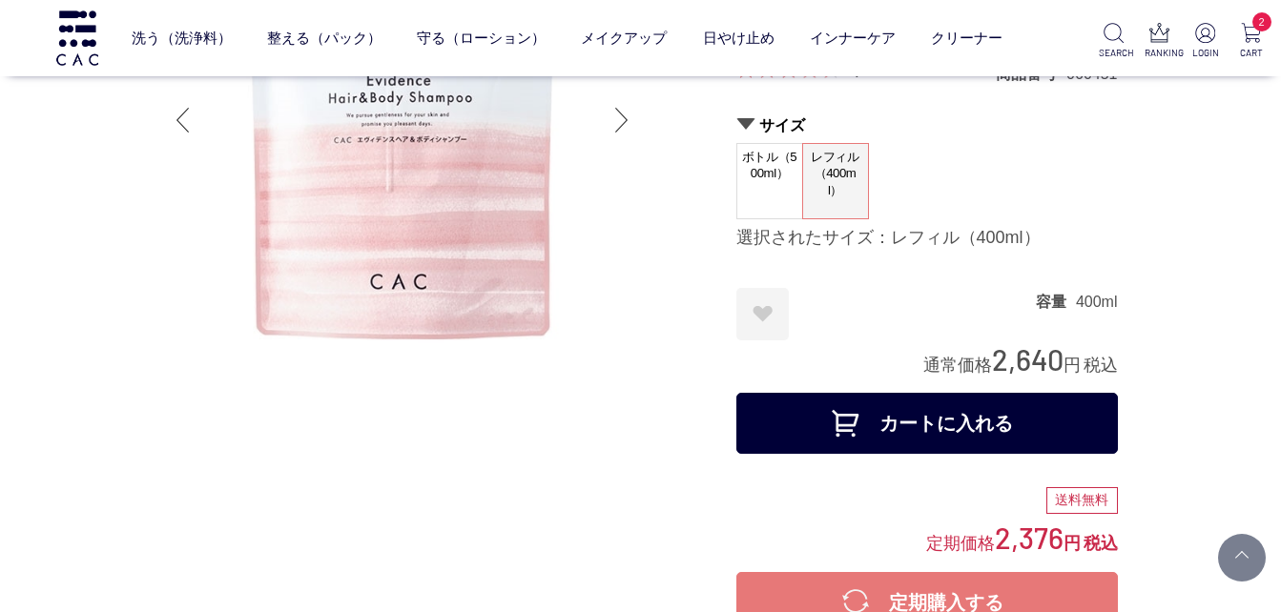
scroll to position [191, 0]
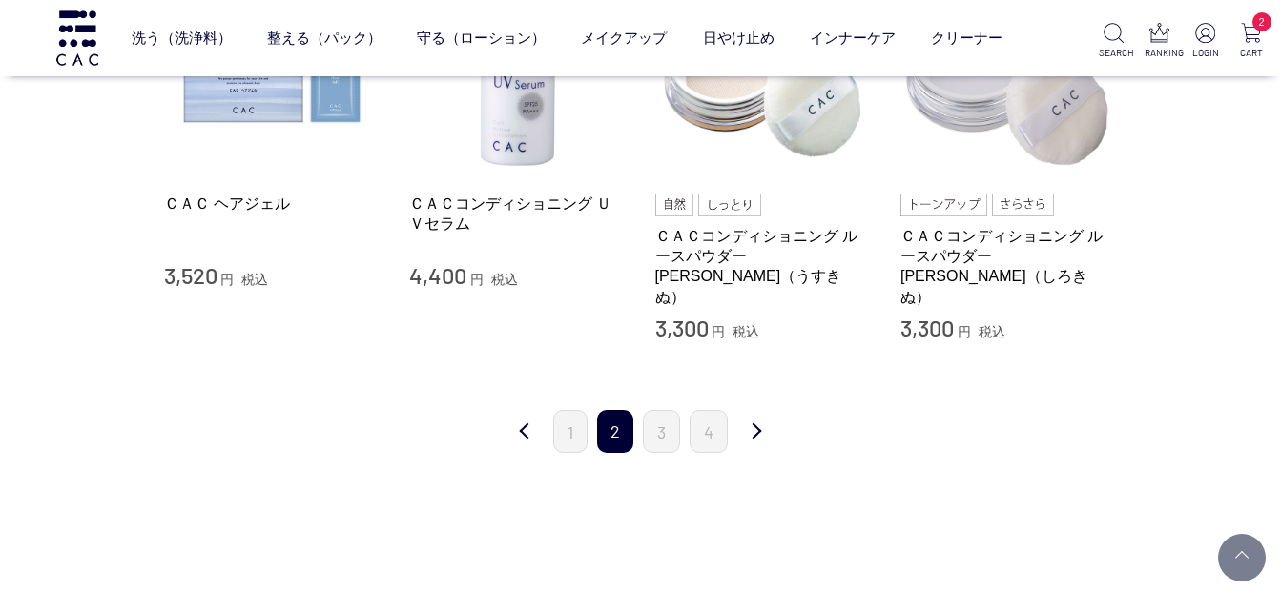
scroll to position [2003, 0]
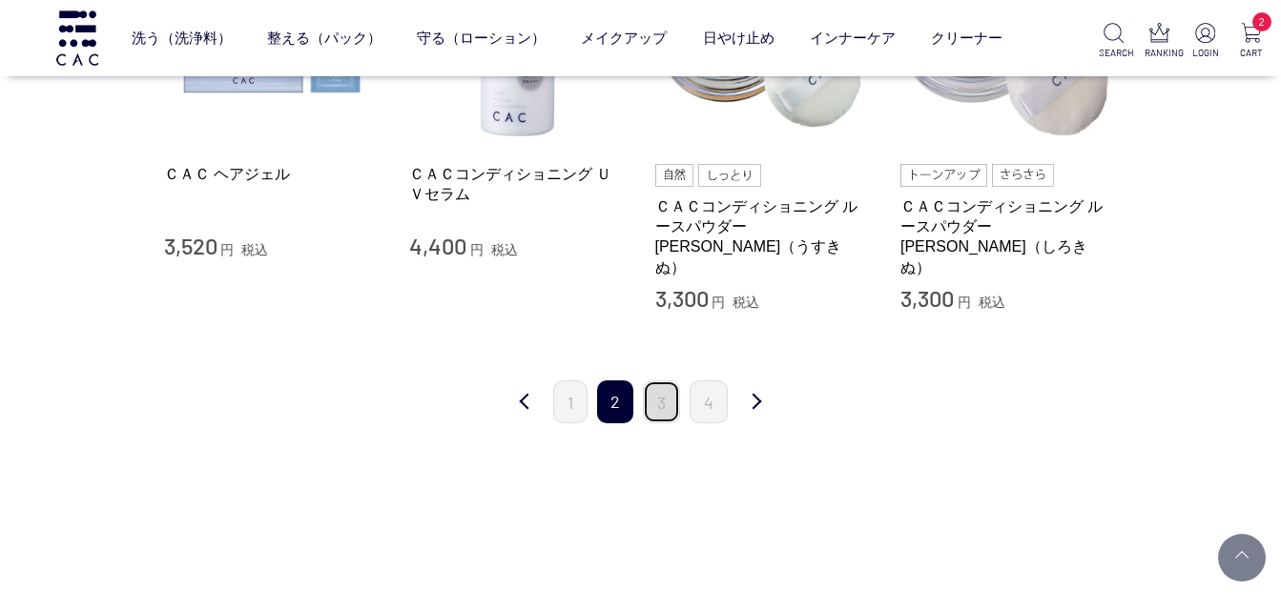
click at [656, 382] on link "3" at bounding box center [661, 402] width 37 height 43
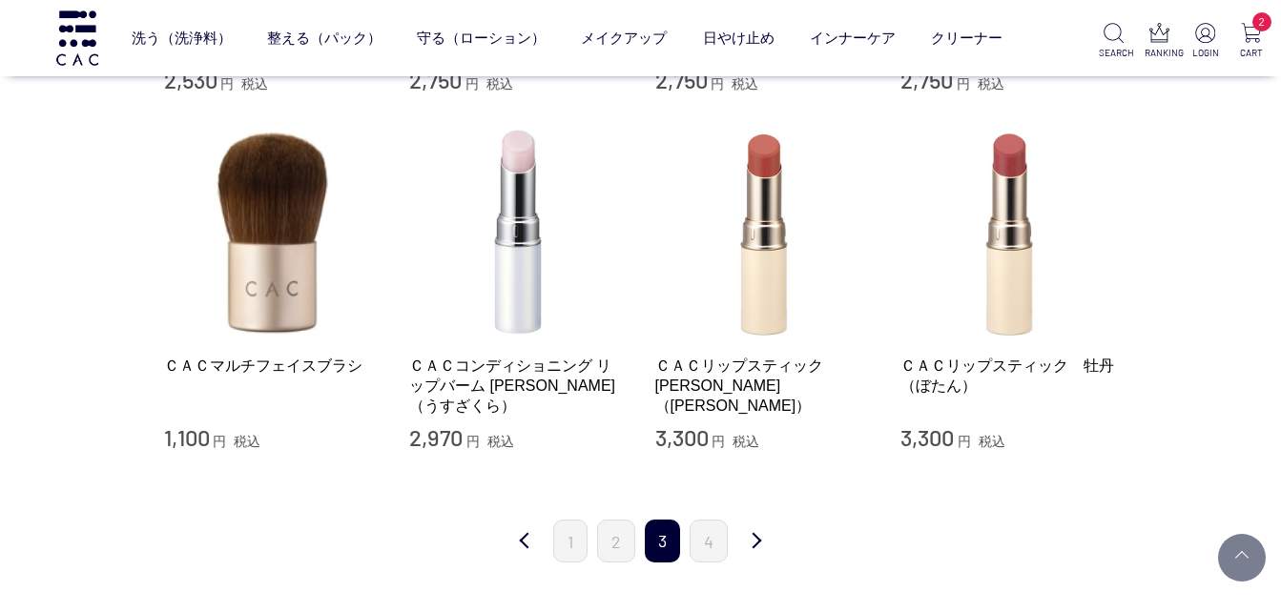
scroll to position [1812, 0]
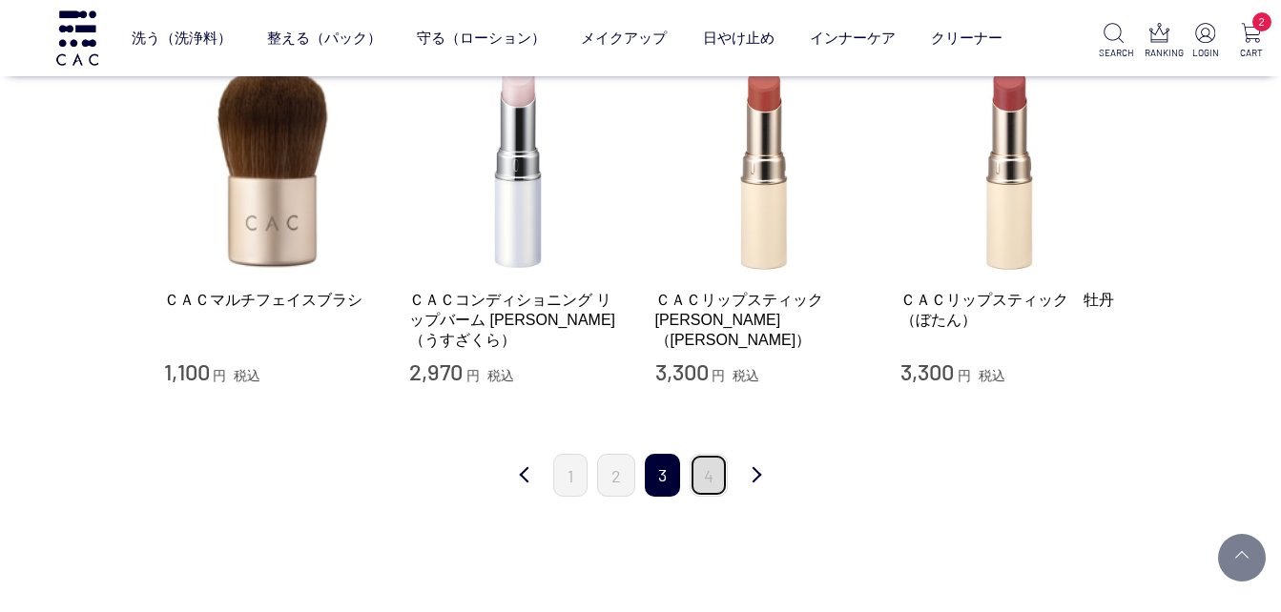
click at [714, 477] on link "4" at bounding box center [709, 475] width 38 height 43
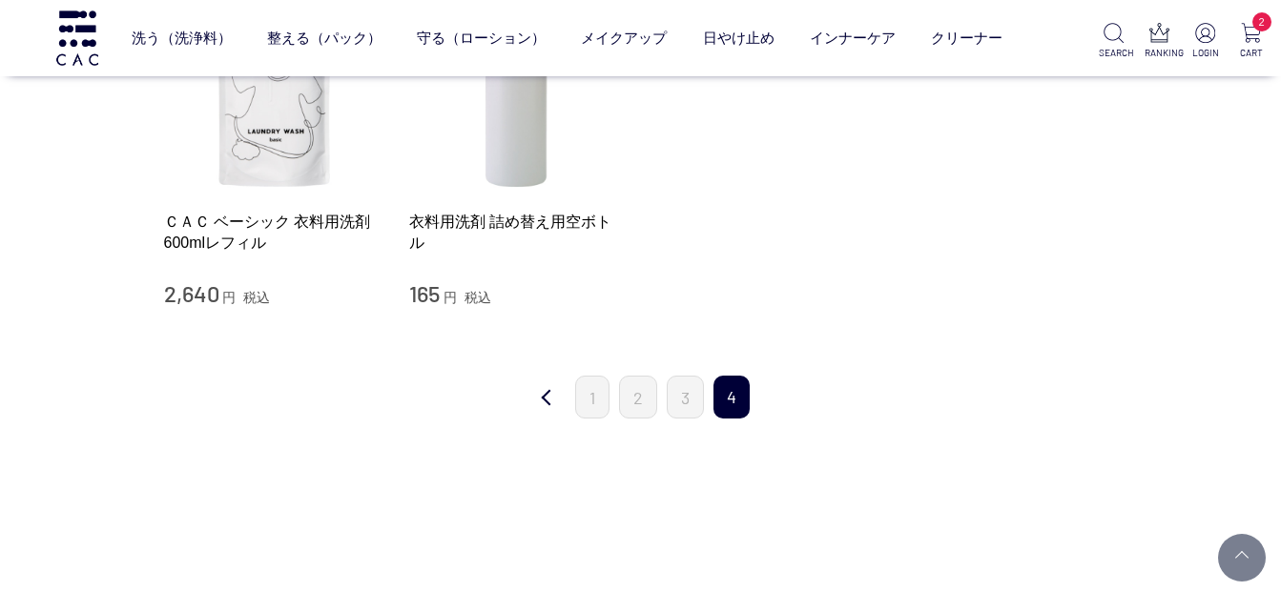
scroll to position [858, 0]
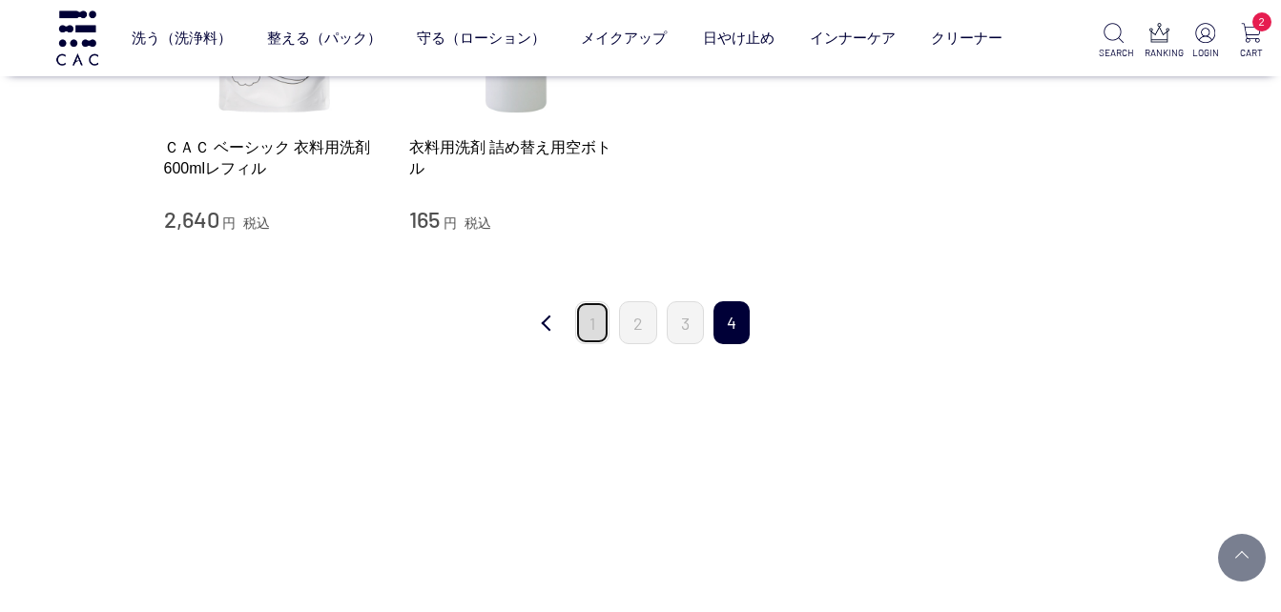
click at [591, 318] on link "1" at bounding box center [592, 322] width 34 height 43
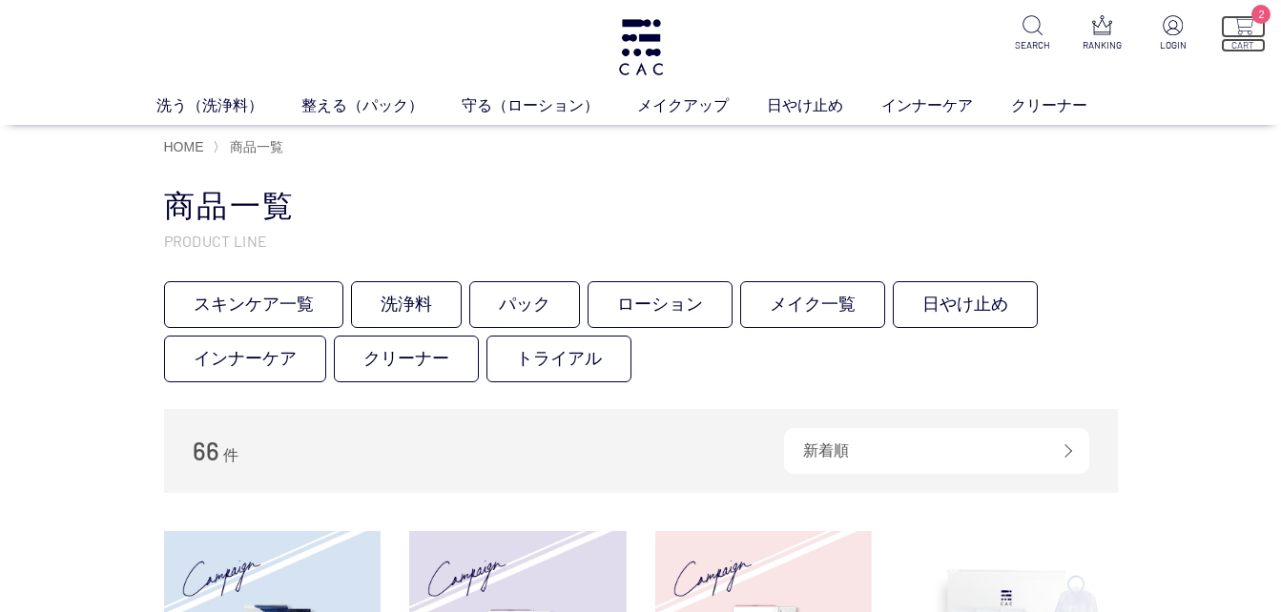
click at [1241, 22] on img at bounding box center [1243, 25] width 20 height 20
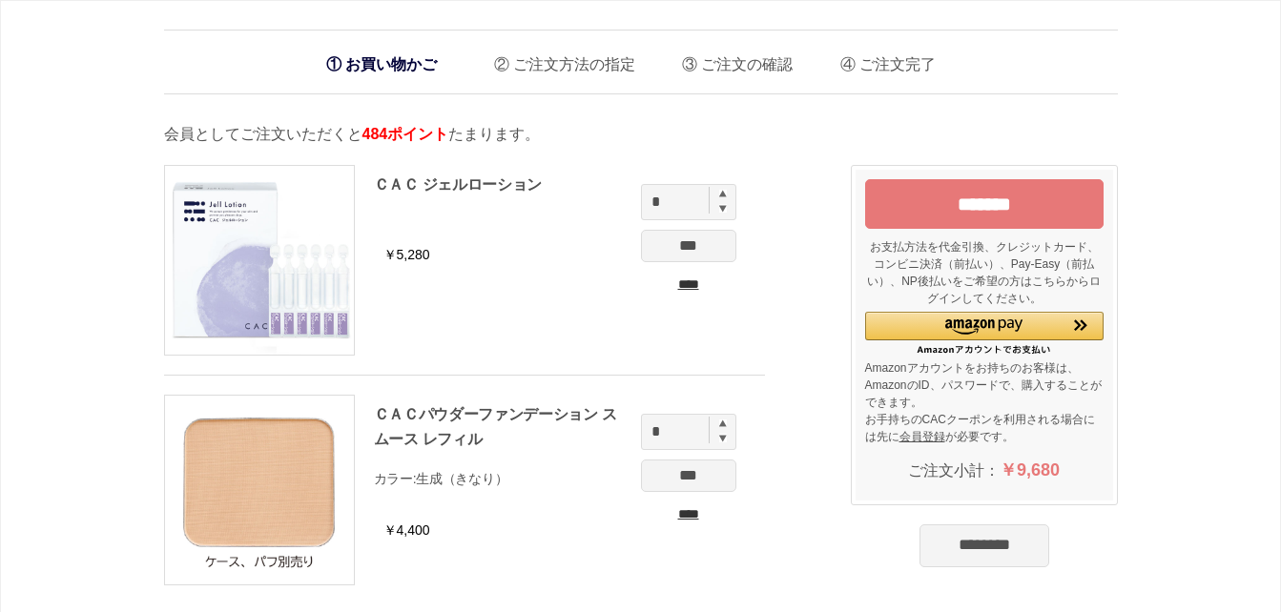
click at [690, 279] on input "****" at bounding box center [688, 285] width 95 height 20
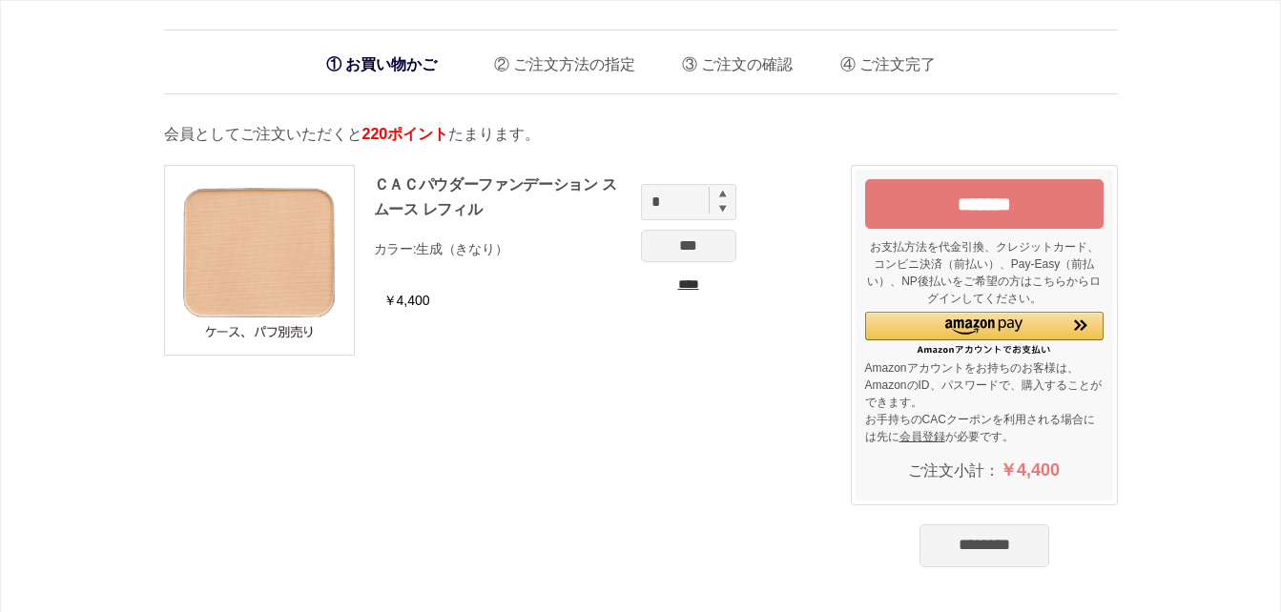
click at [704, 281] on input "****" at bounding box center [688, 285] width 95 height 20
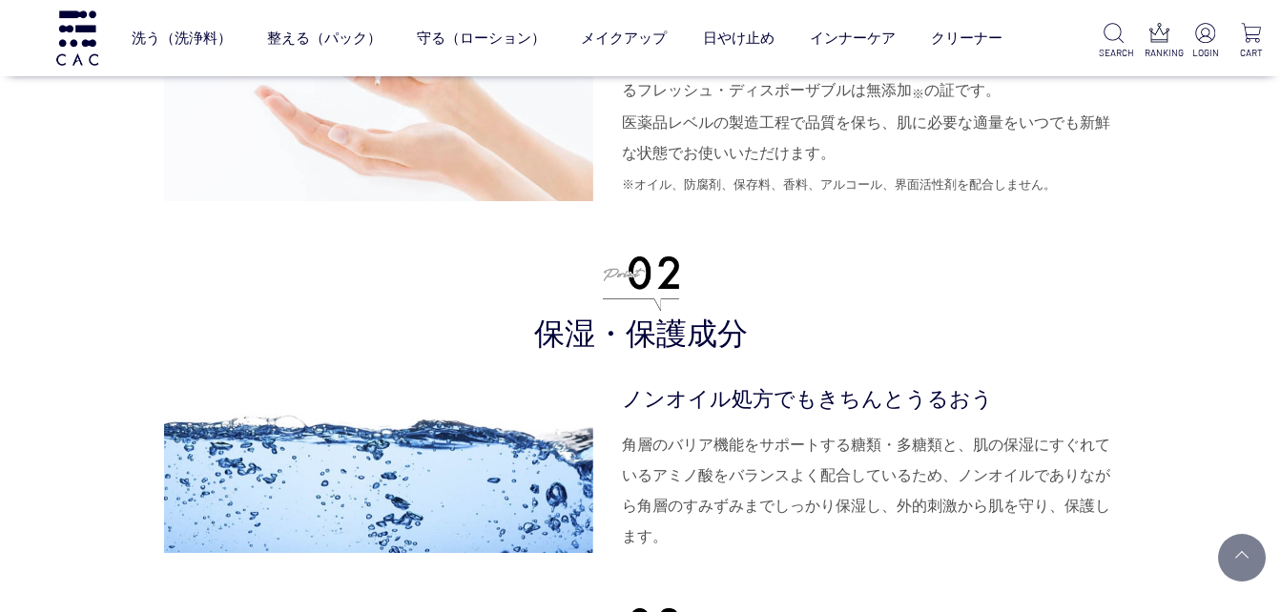
scroll to position [5249, 0]
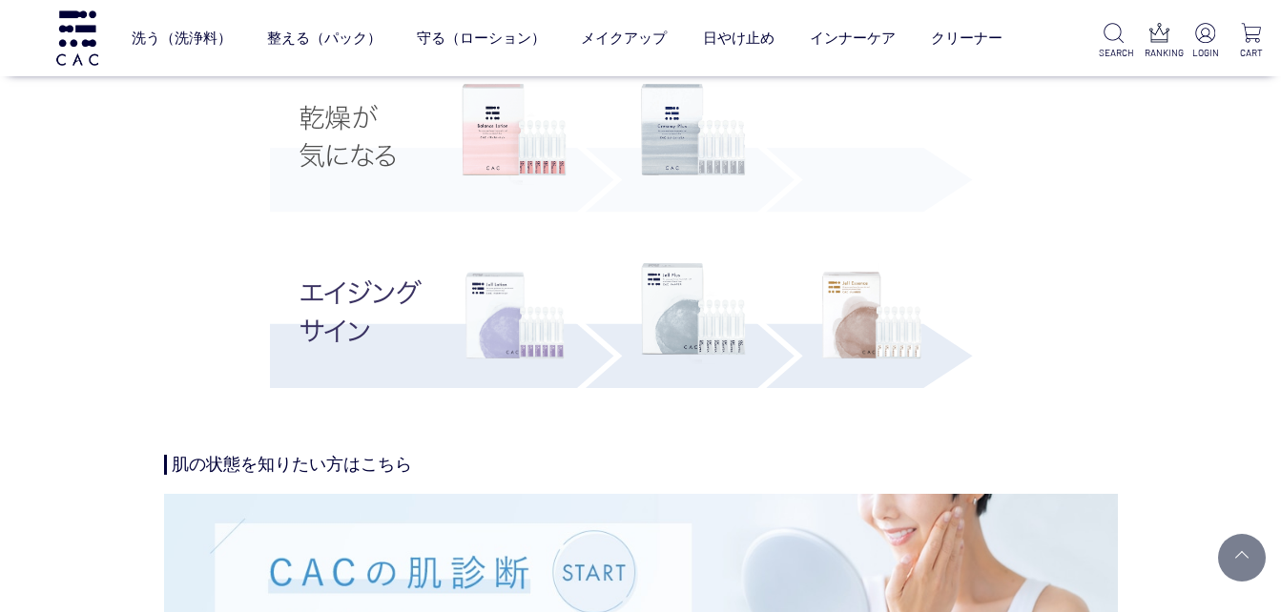
scroll to position [4069, 0]
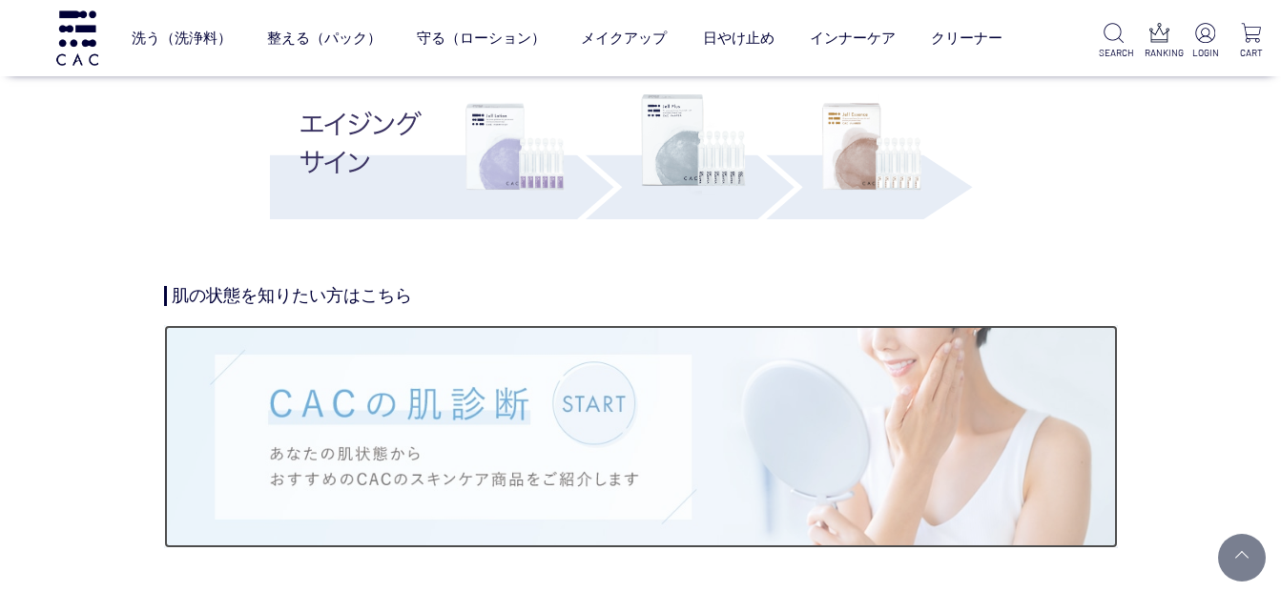
click at [602, 391] on img at bounding box center [641, 436] width 954 height 222
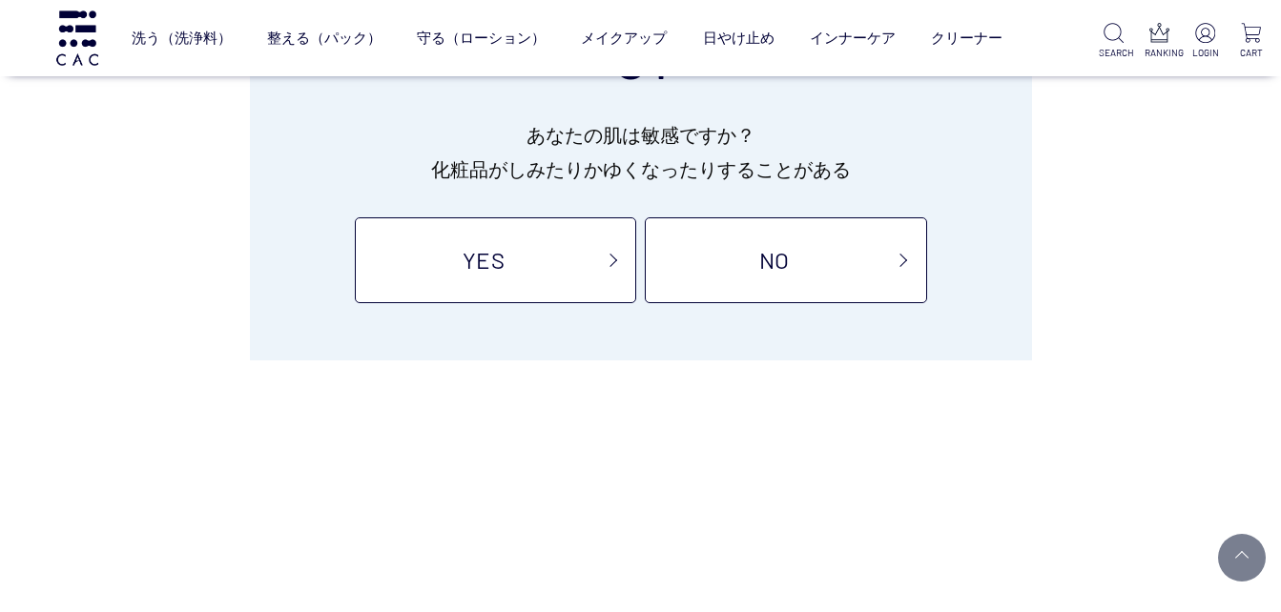
scroll to position [286, 0]
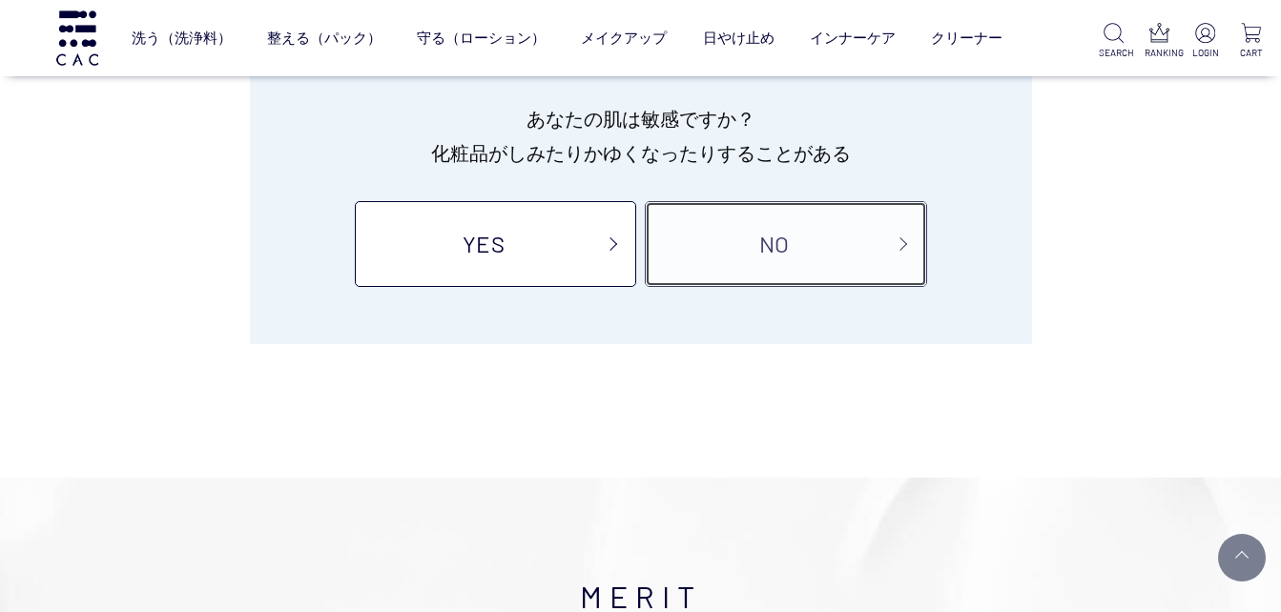
click at [736, 254] on link "NO" at bounding box center [785, 244] width 281 height 86
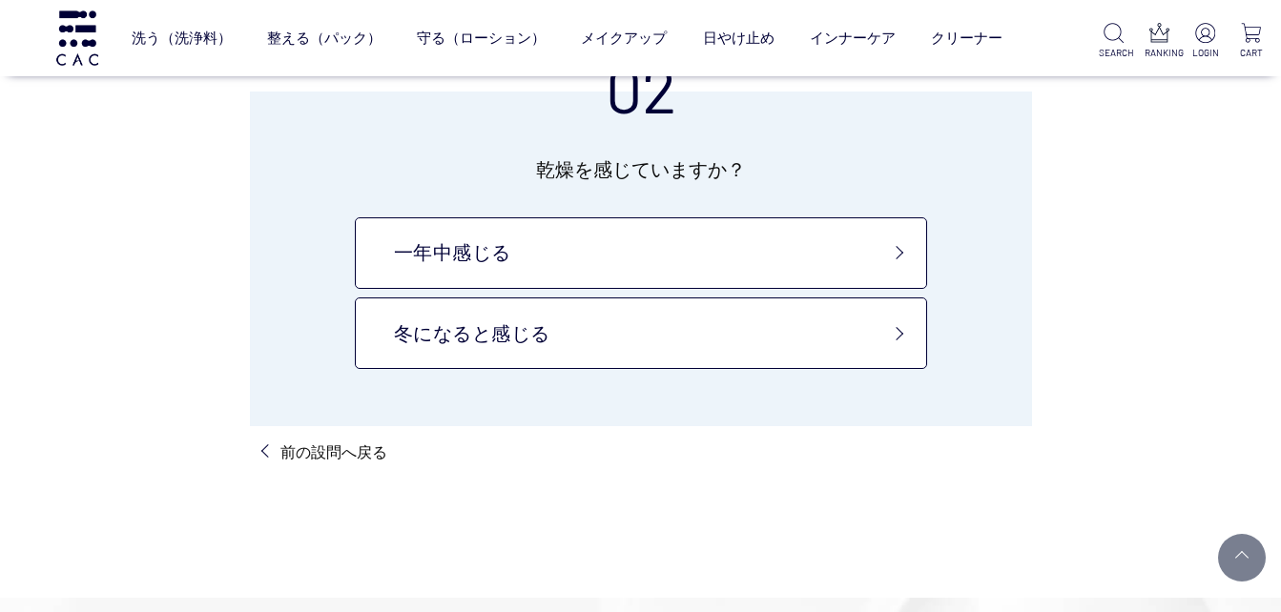
scroll to position [191, 0]
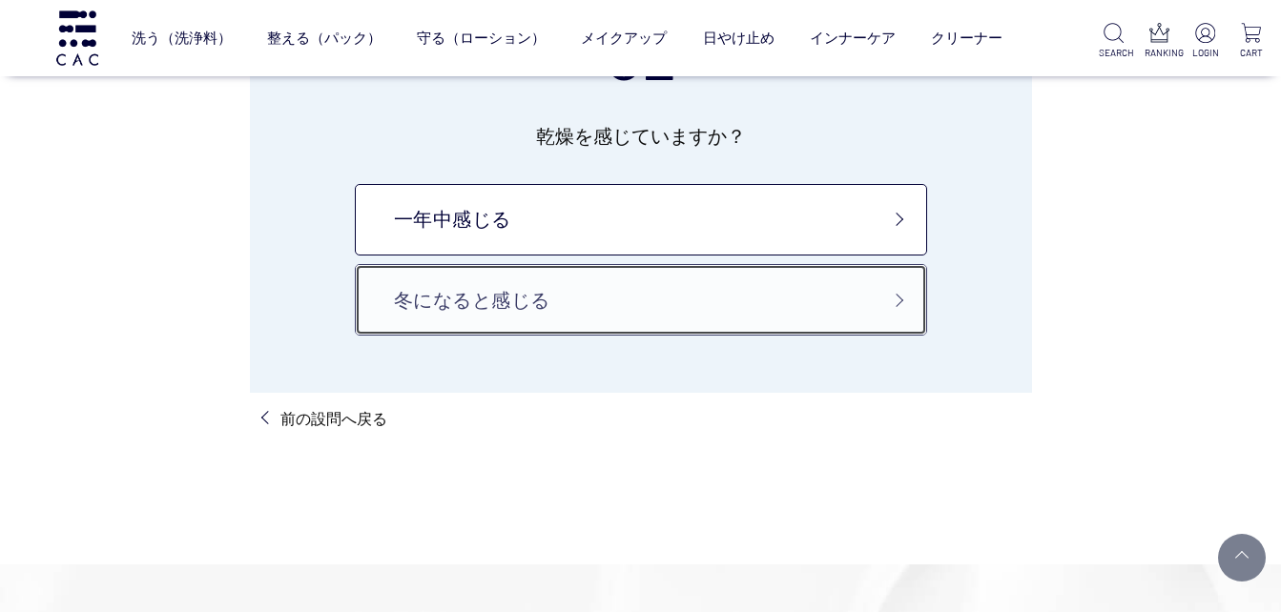
click at [858, 297] on link "冬になると感じる" at bounding box center [641, 300] width 572 height 72
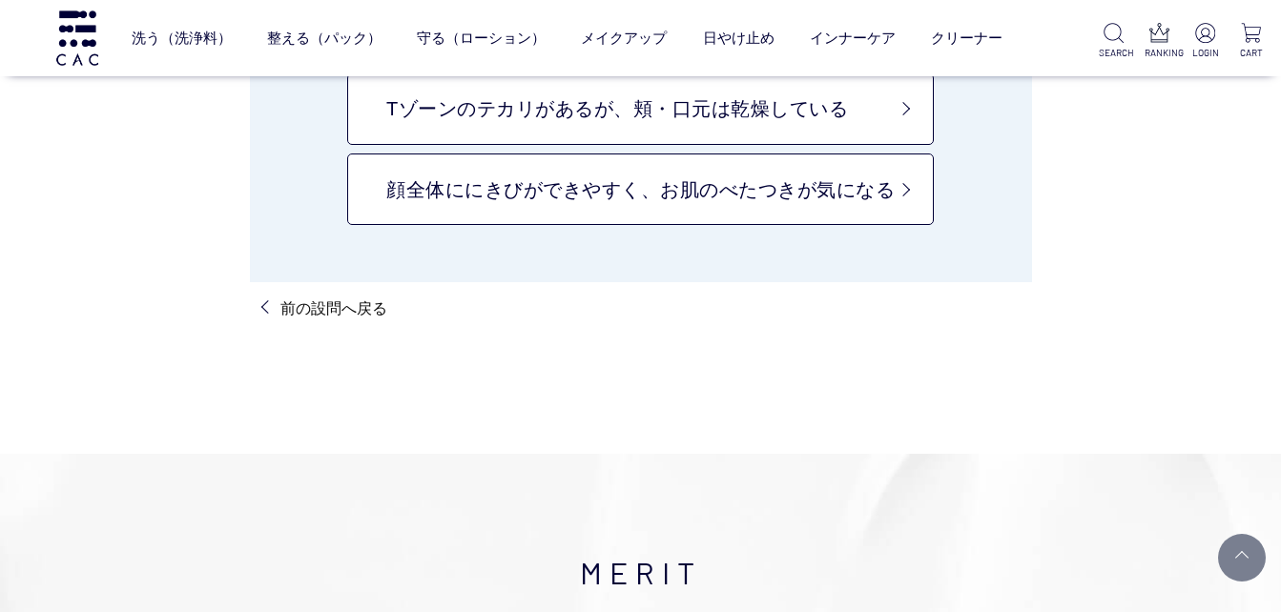
scroll to position [191, 0]
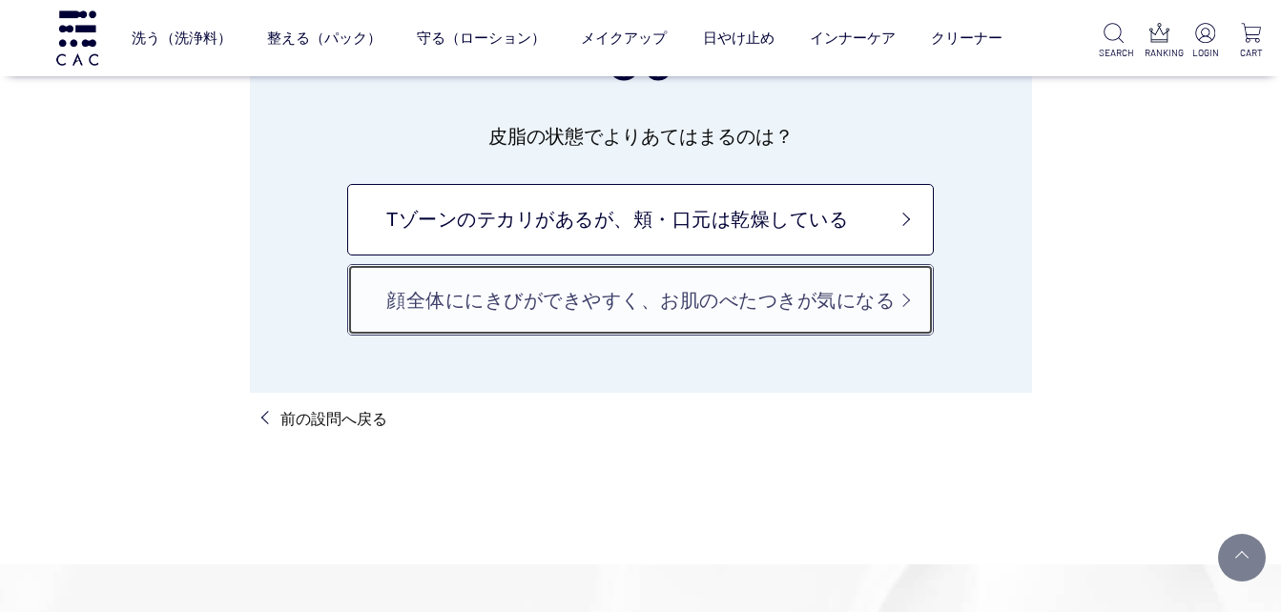
click at [866, 295] on link "顔全体ににきびができやすく、お肌のべたつきが気になる" at bounding box center [640, 300] width 587 height 72
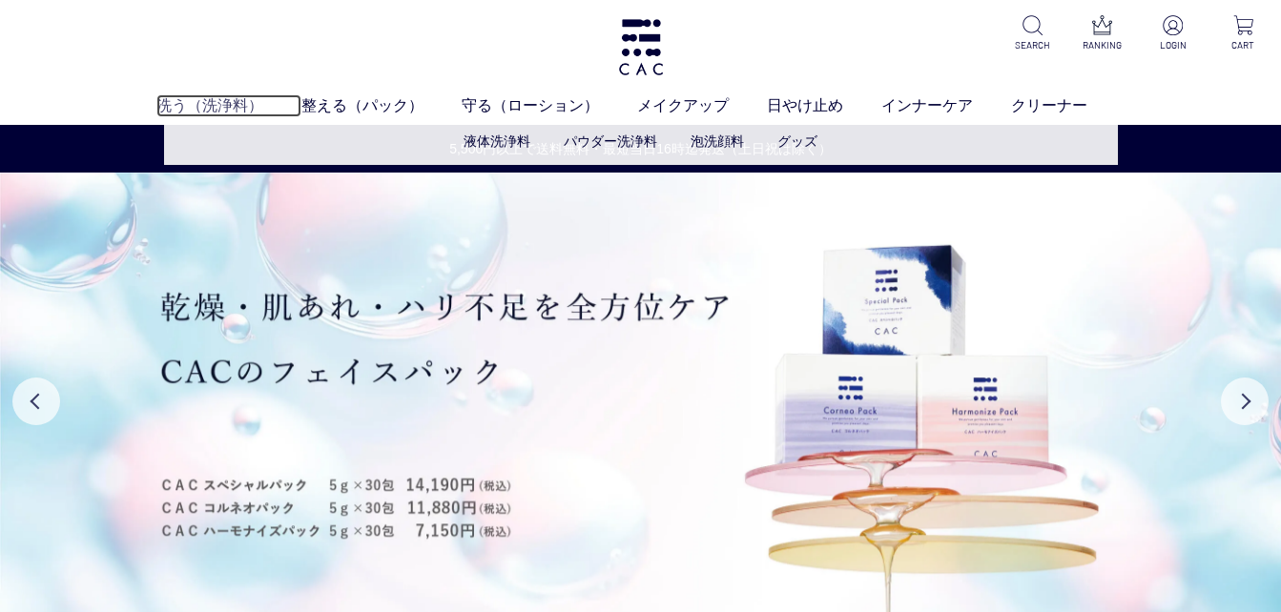
click at [221, 105] on link "洗う（洗浄料）" at bounding box center [228, 105] width 145 height 23
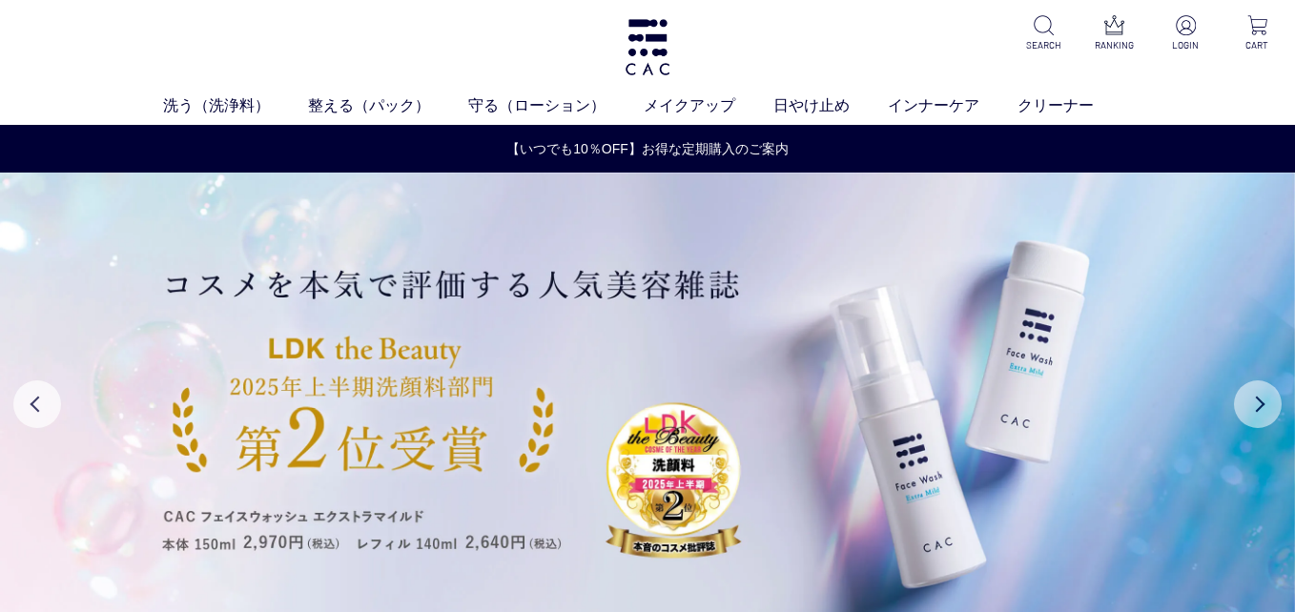
click at [1263, 405] on button "Next" at bounding box center [1258, 405] width 48 height 48
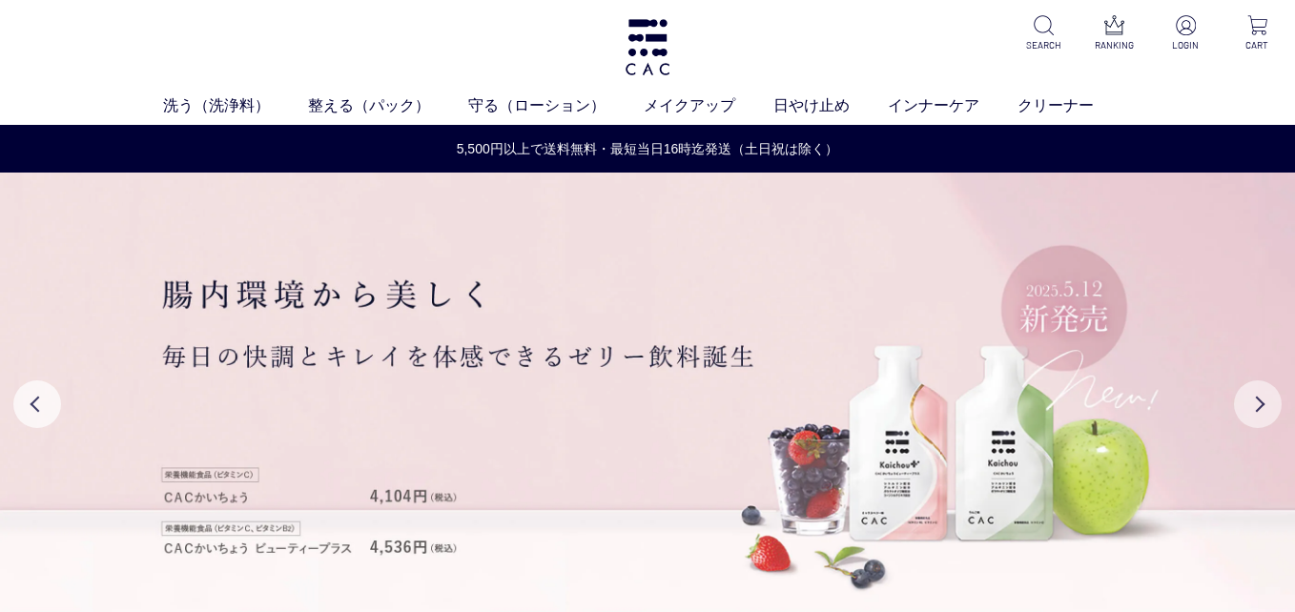
click at [1255, 399] on button "Next" at bounding box center [1258, 405] width 48 height 48
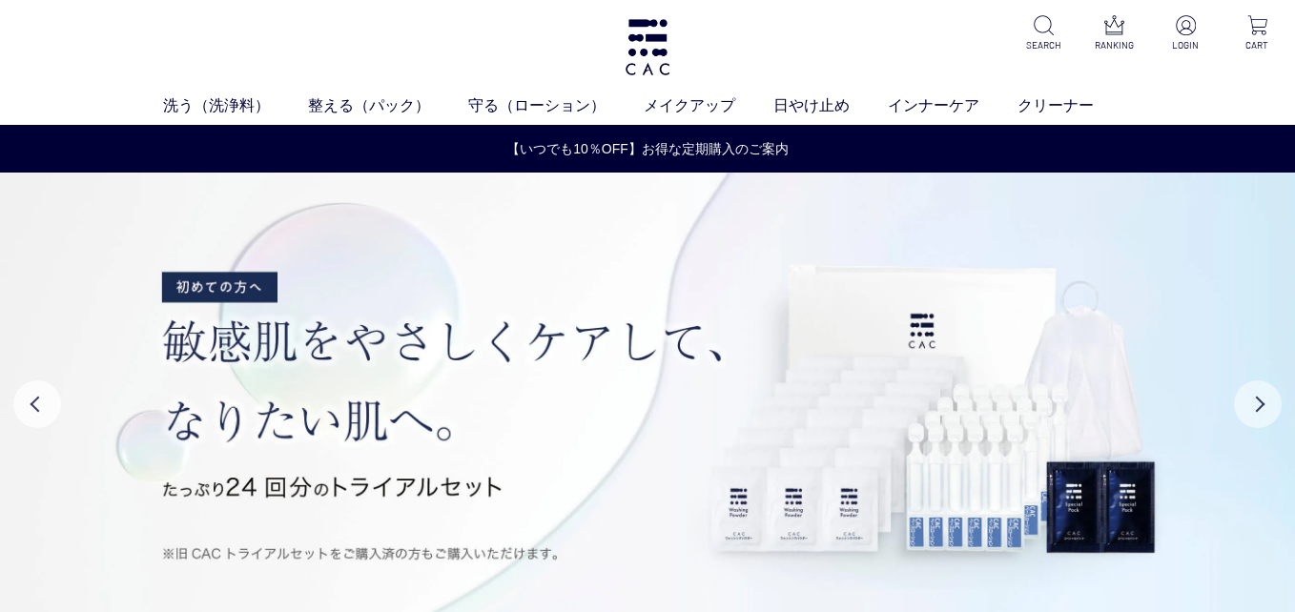
click at [1262, 397] on button "Next" at bounding box center [1258, 405] width 48 height 48
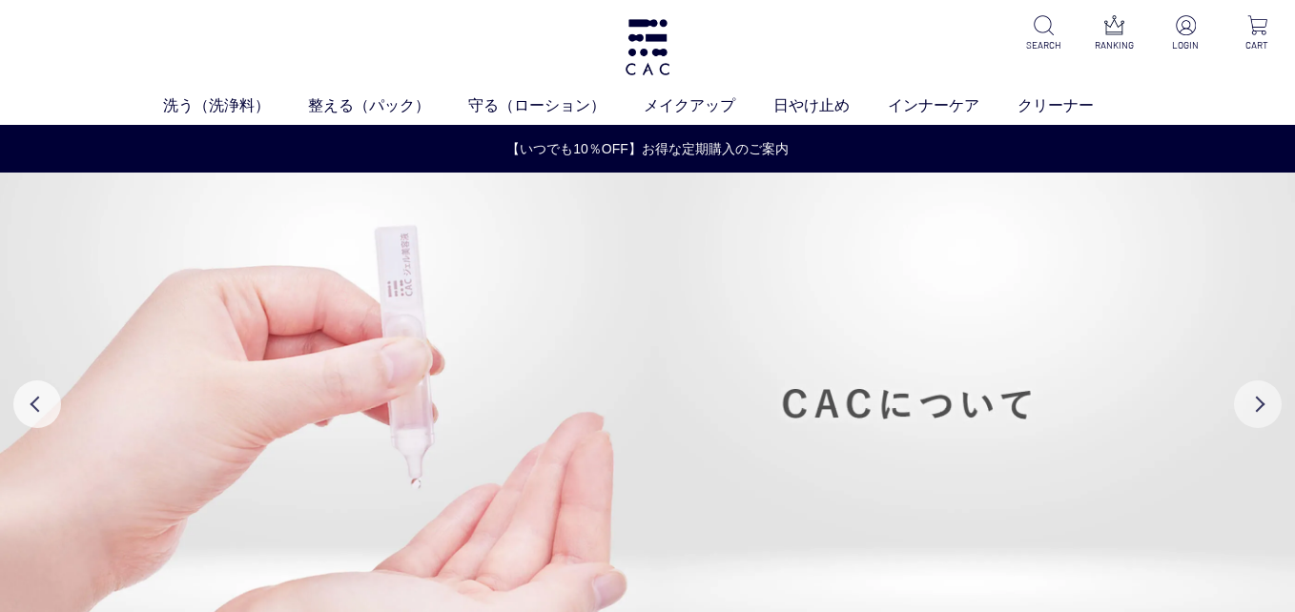
click at [1264, 397] on button "Next" at bounding box center [1258, 405] width 48 height 48
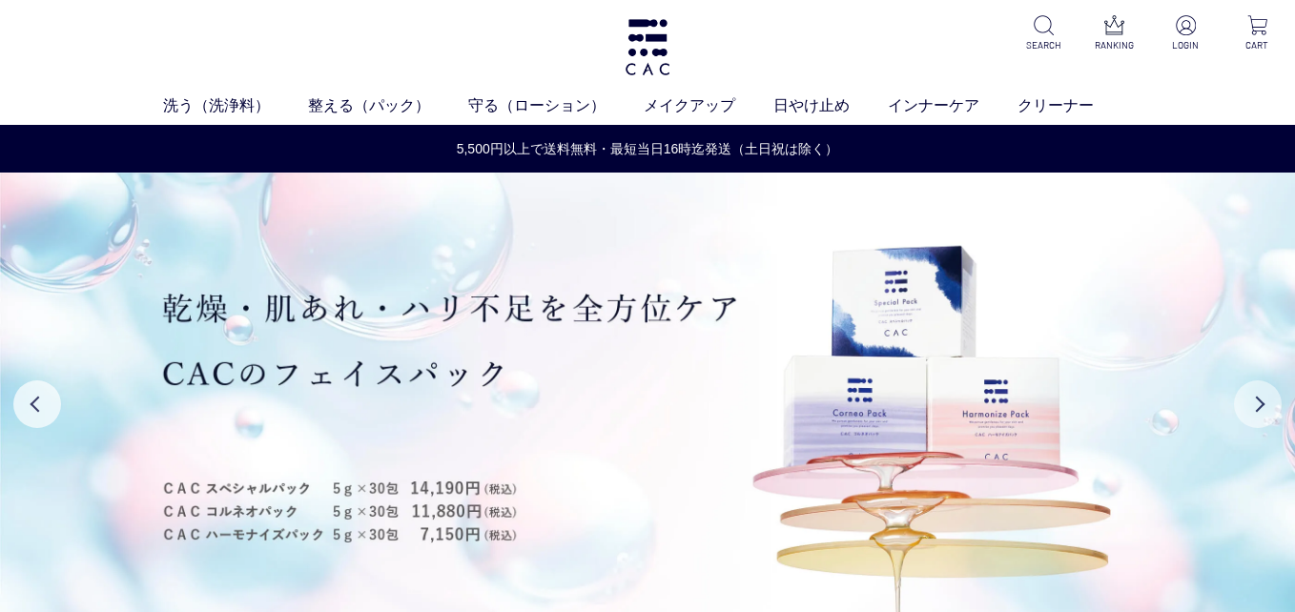
click at [1267, 400] on button "Next" at bounding box center [1258, 405] width 48 height 48
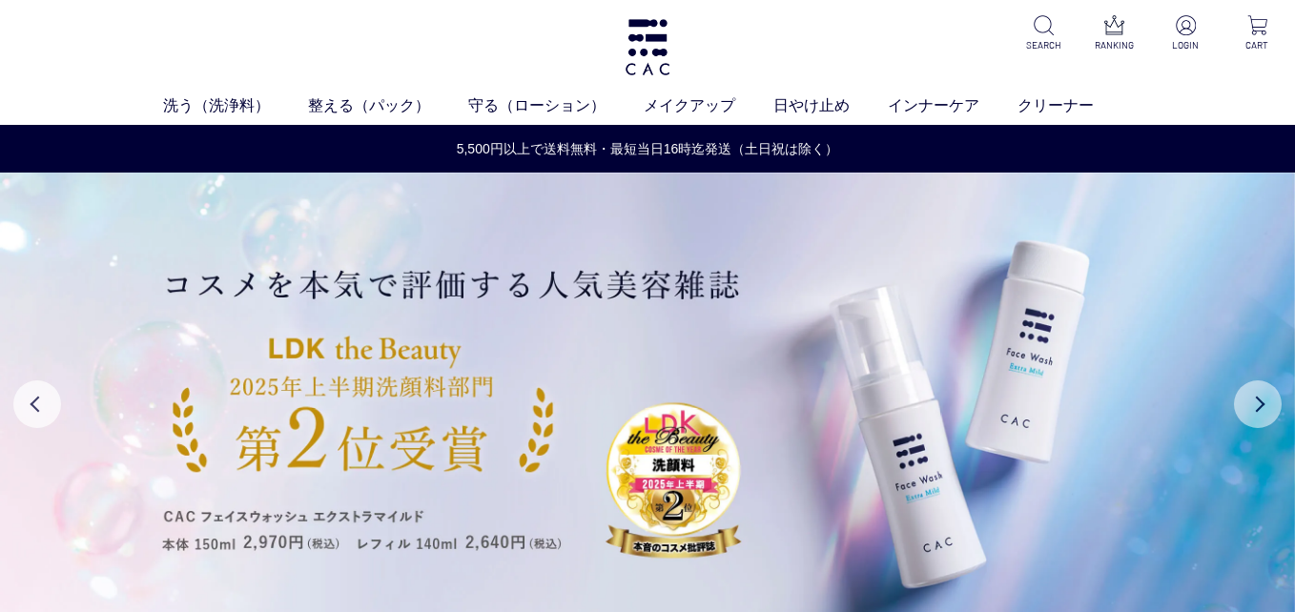
click at [1267, 400] on button "Next" at bounding box center [1258, 405] width 48 height 48
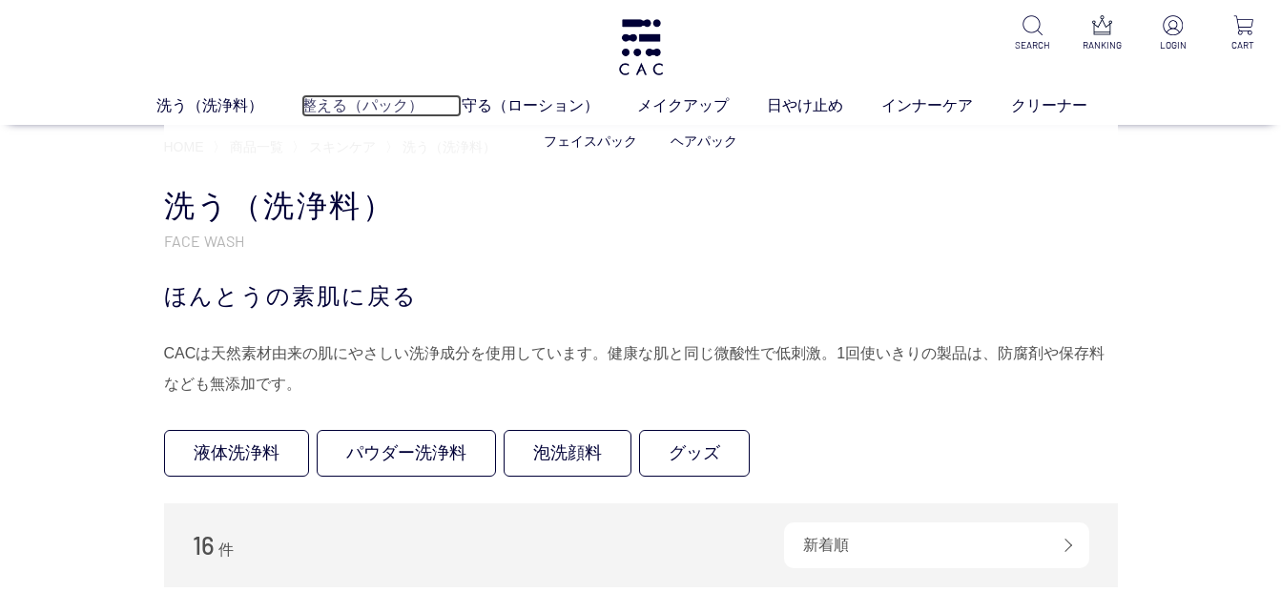
click at [364, 98] on link "整える（パック）" at bounding box center [381, 105] width 160 height 23
